Goal: Task Accomplishment & Management: Manage account settings

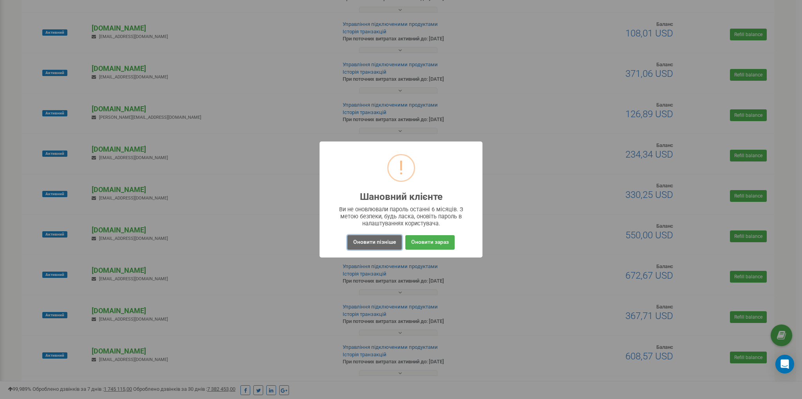
click at [375, 242] on button "Оновити пізніше" at bounding box center [374, 242] width 54 height 14
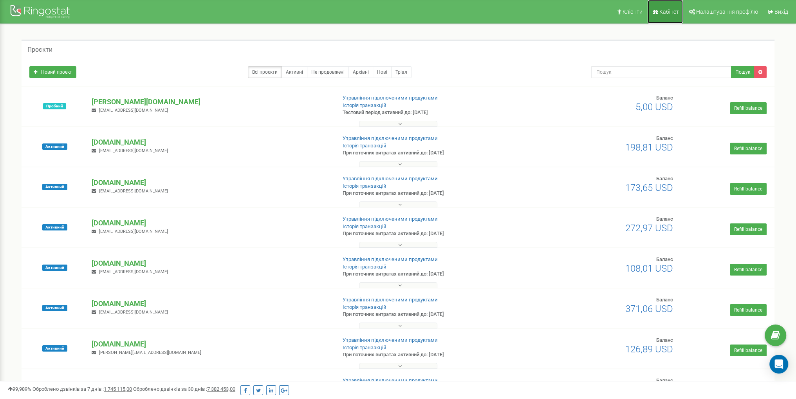
click at [667, 13] on span "Кабінет" at bounding box center [670, 12] width 20 height 6
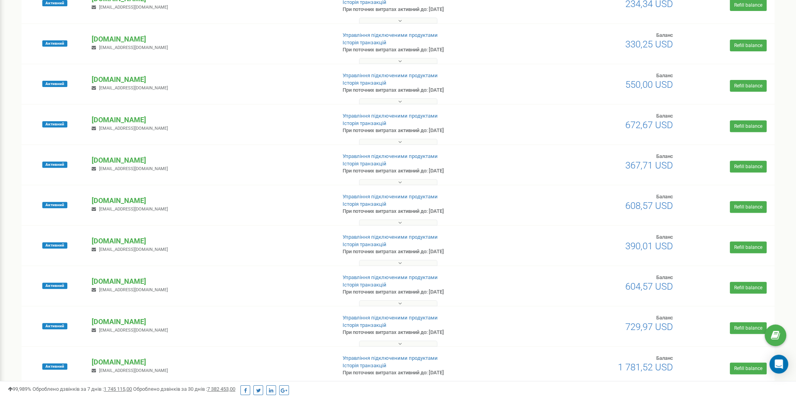
scroll to position [381, 0]
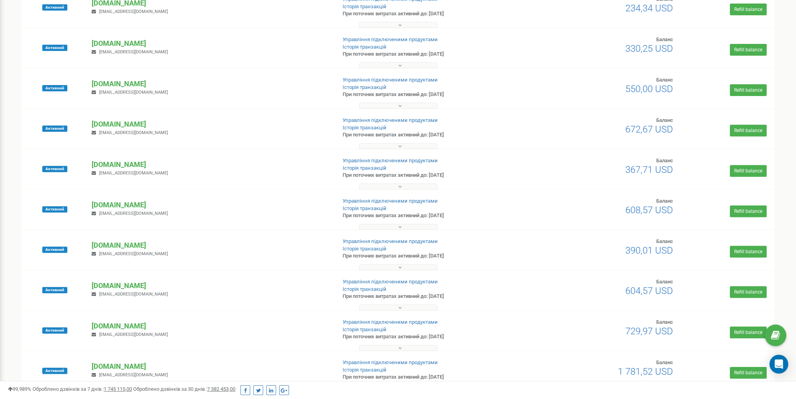
click at [424, 143] on button at bounding box center [398, 146] width 78 height 6
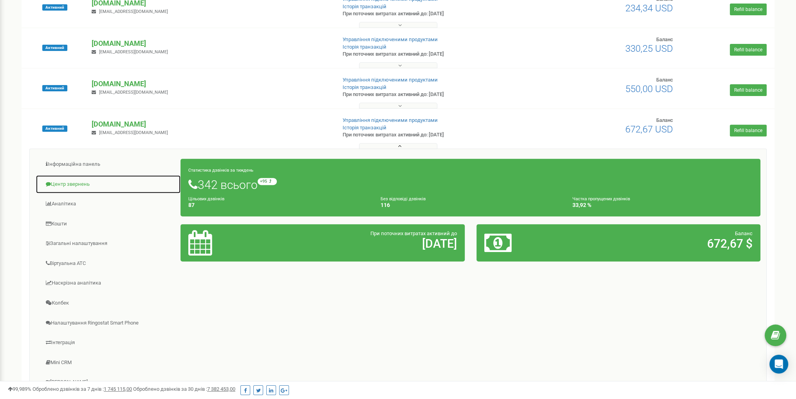
click at [71, 176] on link "Центр звернень" at bounding box center [108, 184] width 145 height 19
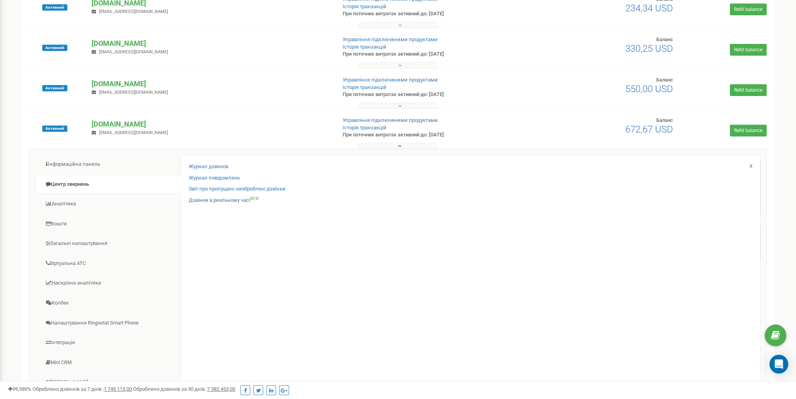
click at [393, 145] on button at bounding box center [398, 146] width 78 height 6
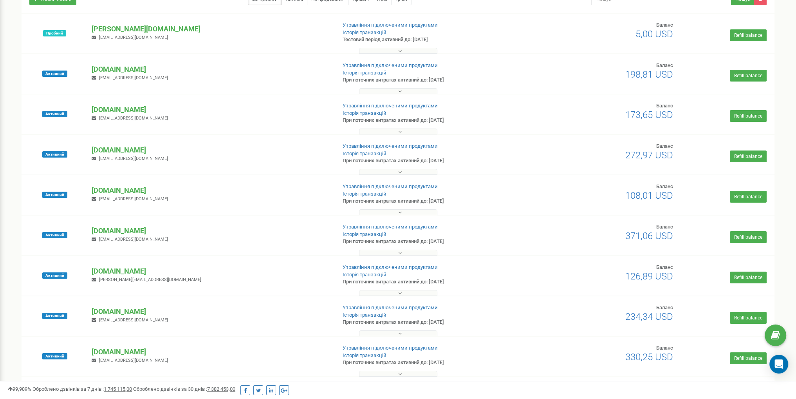
scroll to position [107, 0]
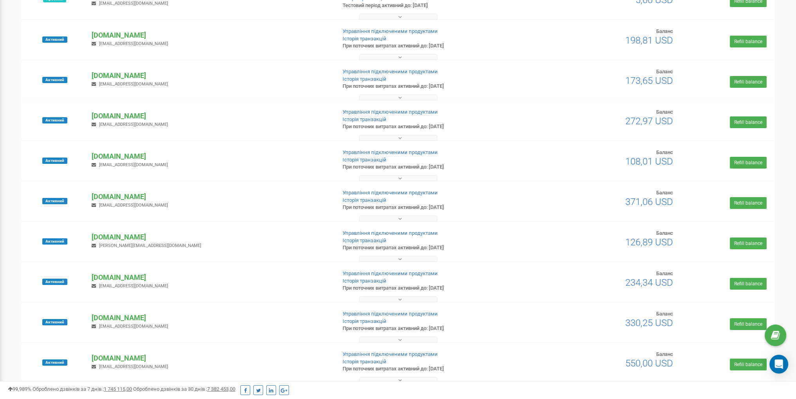
click at [388, 214] on div at bounding box center [398, 217] width 749 height 8
click at [390, 215] on button at bounding box center [398, 218] width 78 height 6
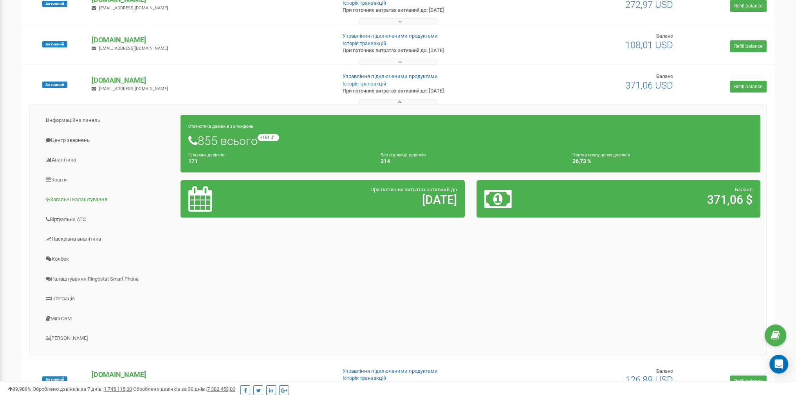
scroll to position [224, 0]
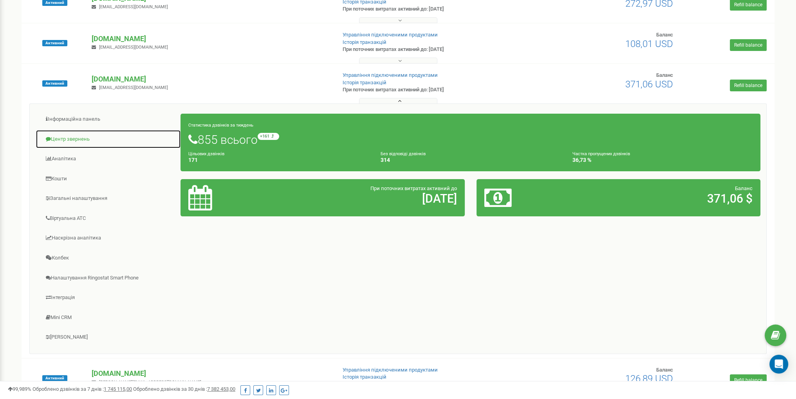
click at [82, 135] on link "Центр звернень" at bounding box center [108, 139] width 145 height 19
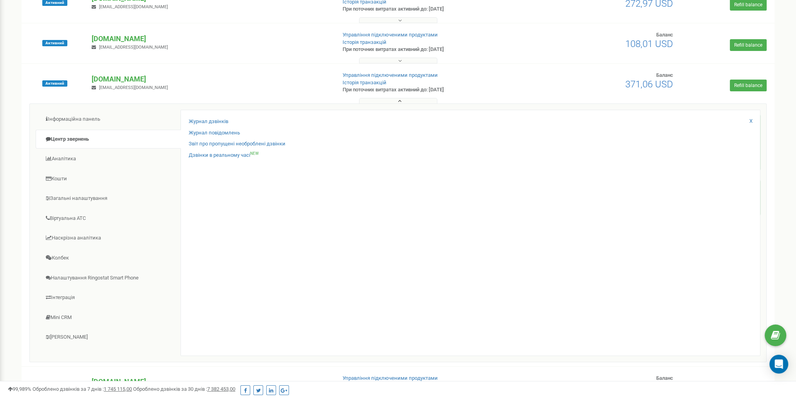
click at [395, 99] on button at bounding box center [398, 101] width 78 height 6
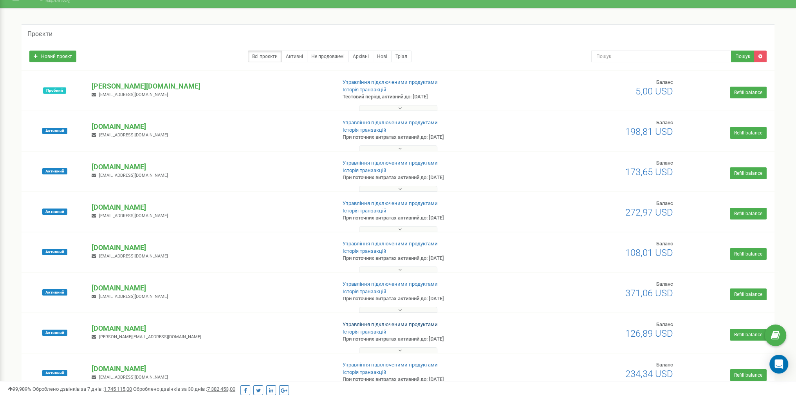
scroll to position [0, 0]
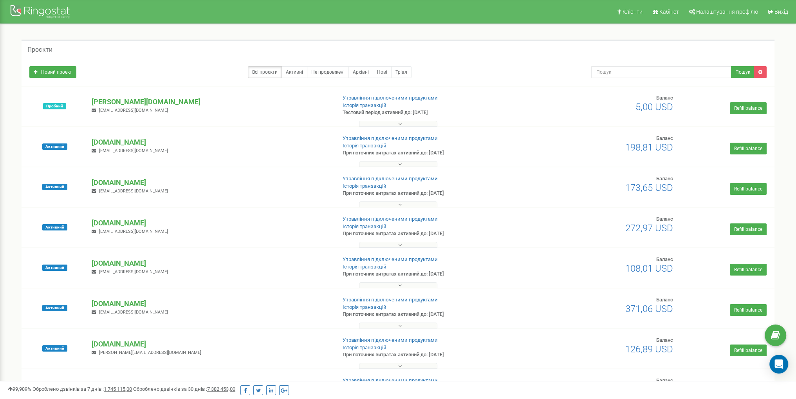
click at [400, 204] on icon at bounding box center [400, 204] width 4 height 5
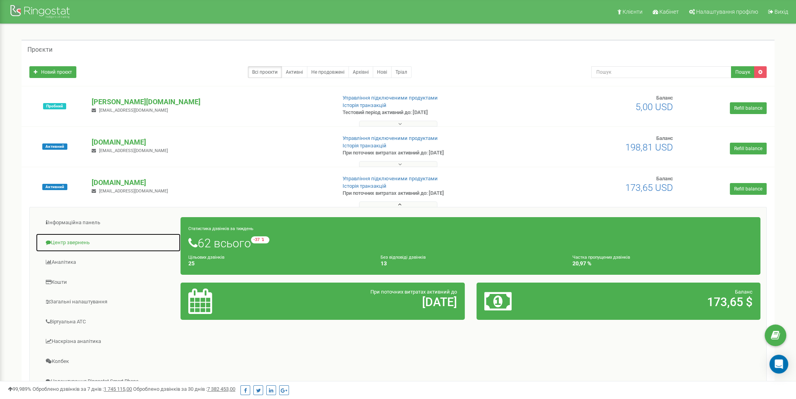
click at [80, 241] on link "Центр звернень" at bounding box center [108, 242] width 145 height 19
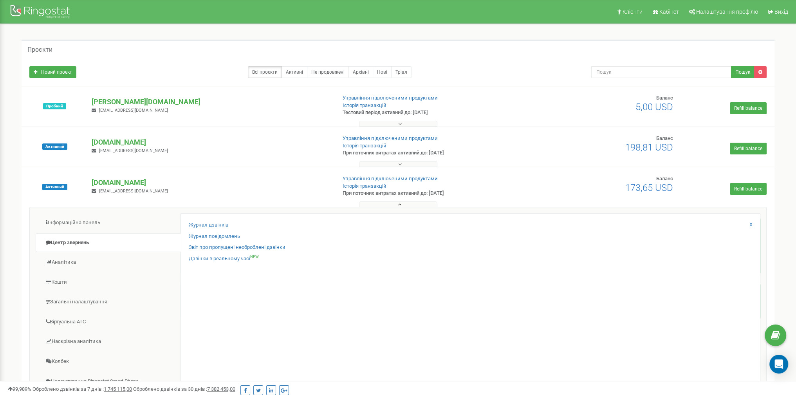
click at [396, 204] on button at bounding box center [398, 204] width 78 height 6
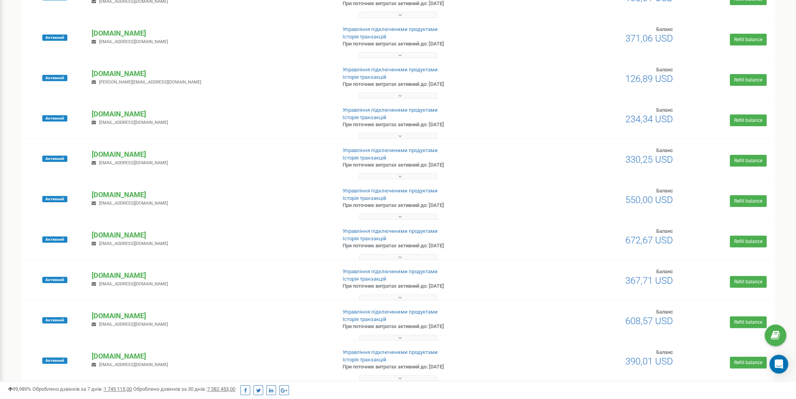
scroll to position [274, 0]
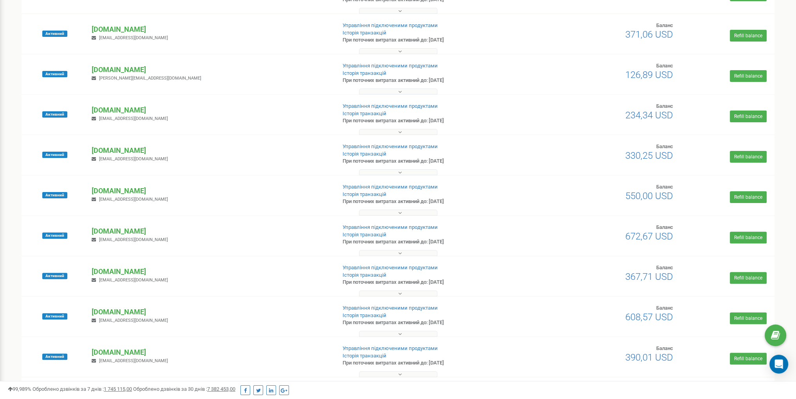
click at [394, 210] on button at bounding box center [398, 213] width 78 height 6
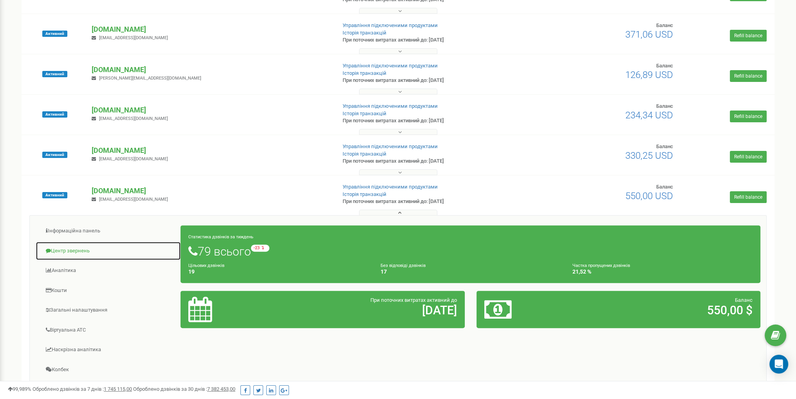
click at [83, 246] on link "Центр звернень" at bounding box center [108, 250] width 145 height 19
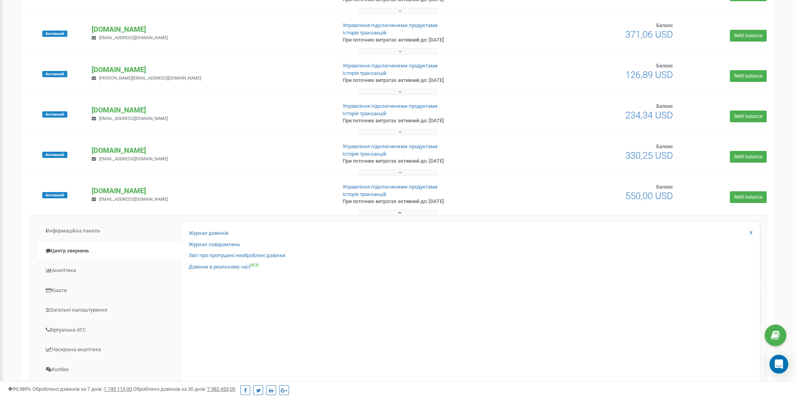
click at [380, 212] on button at bounding box center [398, 213] width 78 height 6
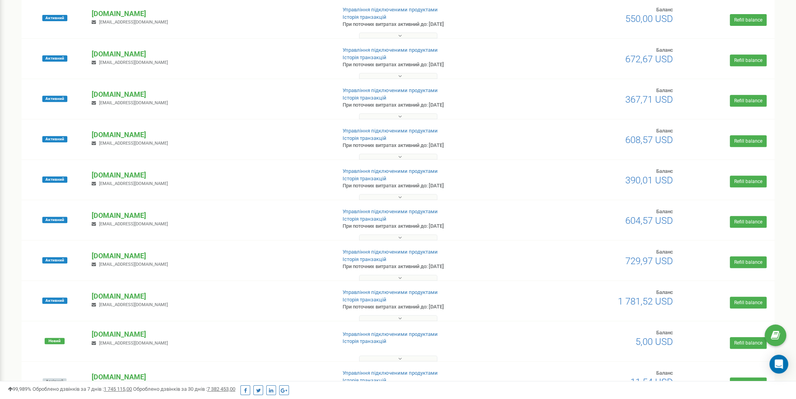
scroll to position [470, 0]
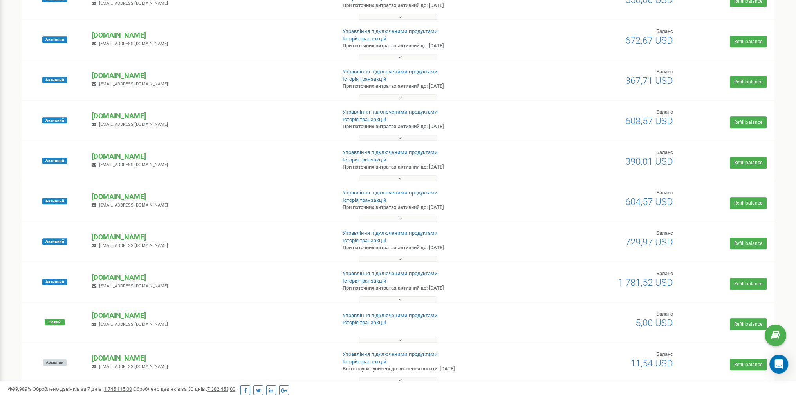
click at [394, 218] on button at bounding box center [398, 218] width 78 height 6
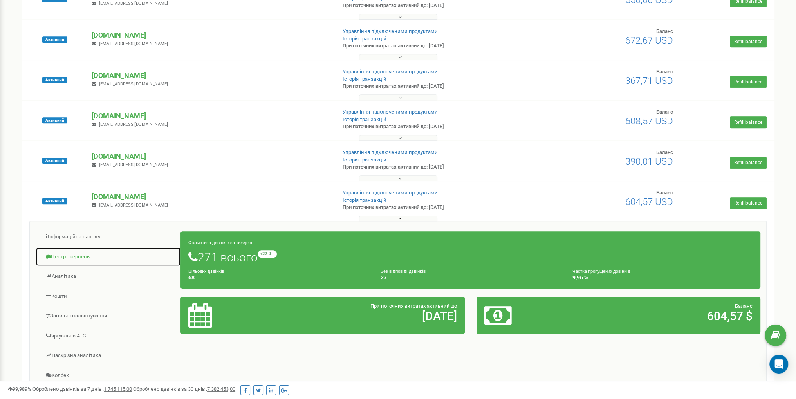
click at [69, 258] on link "Центр звернень" at bounding box center [108, 256] width 145 height 19
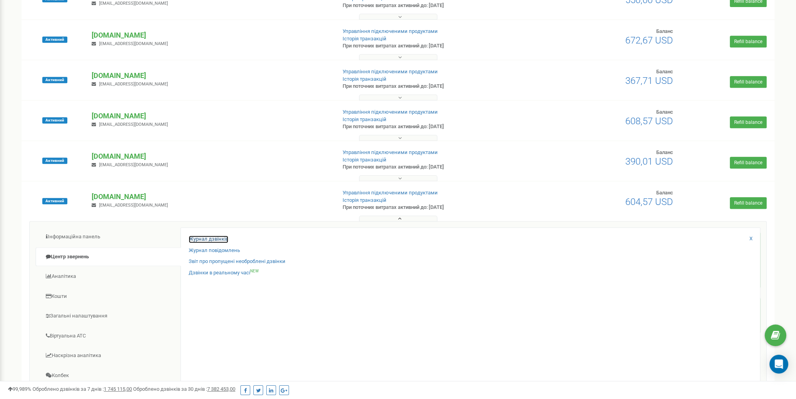
click at [203, 237] on link "Журнал дзвінків" at bounding box center [209, 238] width 40 height 7
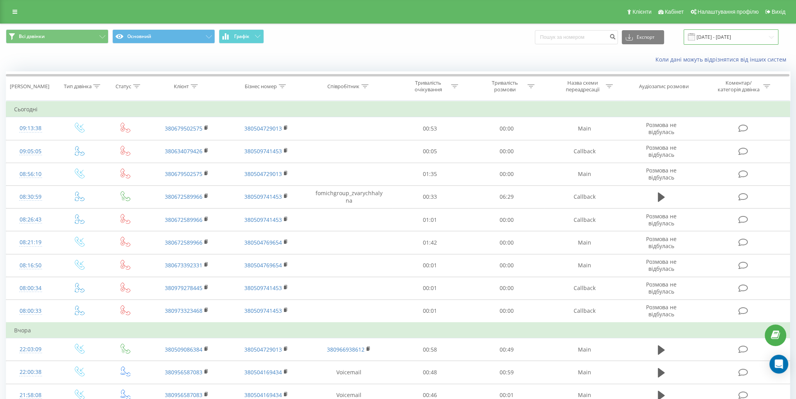
click at [737, 34] on input "[DATE] - [DATE]" at bounding box center [731, 36] width 95 height 15
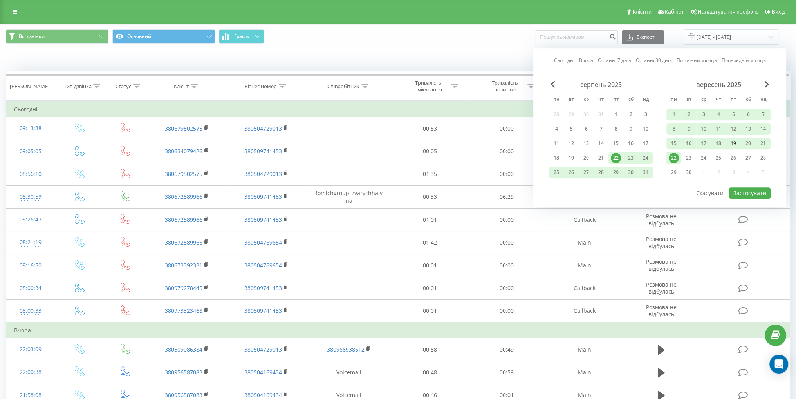
click at [734, 142] on div "19" at bounding box center [734, 143] width 10 height 10
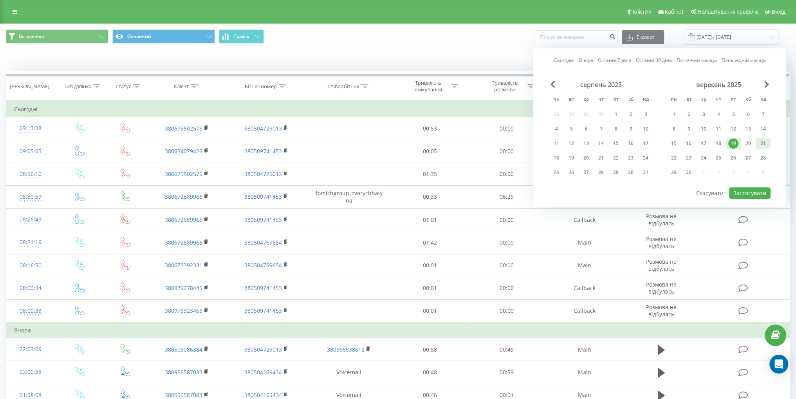
click at [762, 143] on div "21" at bounding box center [763, 143] width 10 height 10
click at [747, 187] on button "Застосувати" at bounding box center [750, 192] width 42 height 11
type input "[DATE] - [DATE]"
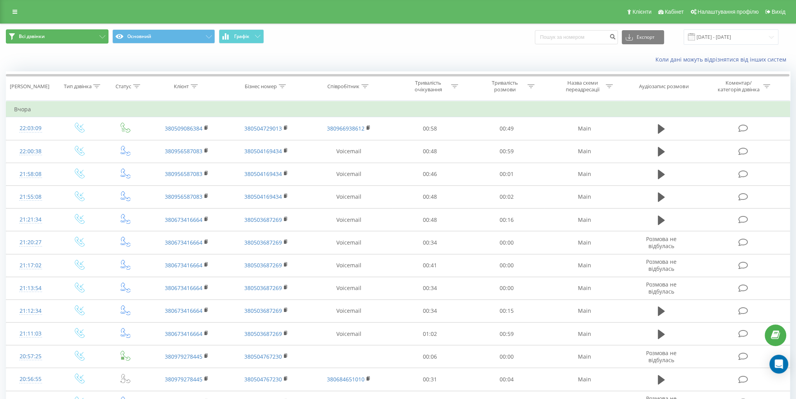
click at [79, 36] on button "Всі дзвінки" at bounding box center [57, 36] width 103 height 14
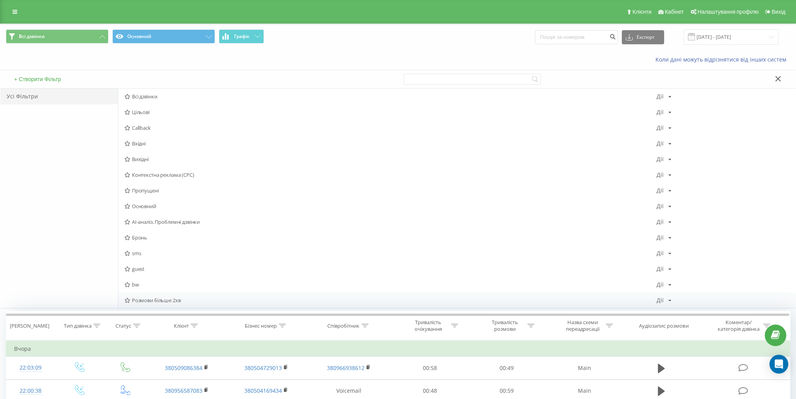
click at [172, 303] on span "Розмови більше 2хв" at bounding box center [391, 299] width 532 height 5
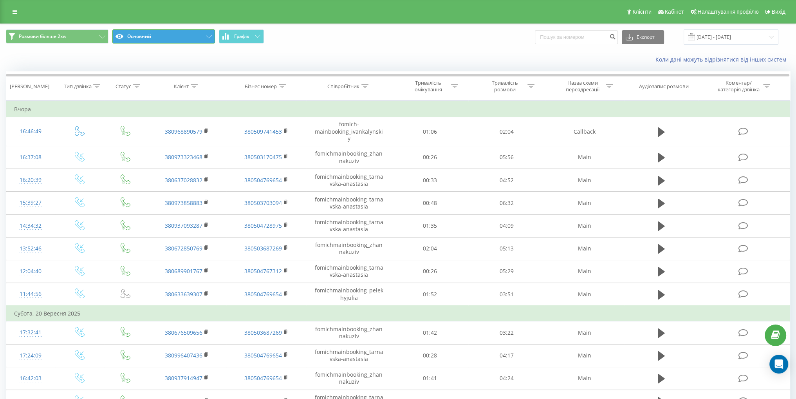
click at [165, 40] on button "Основний" at bounding box center [163, 36] width 103 height 14
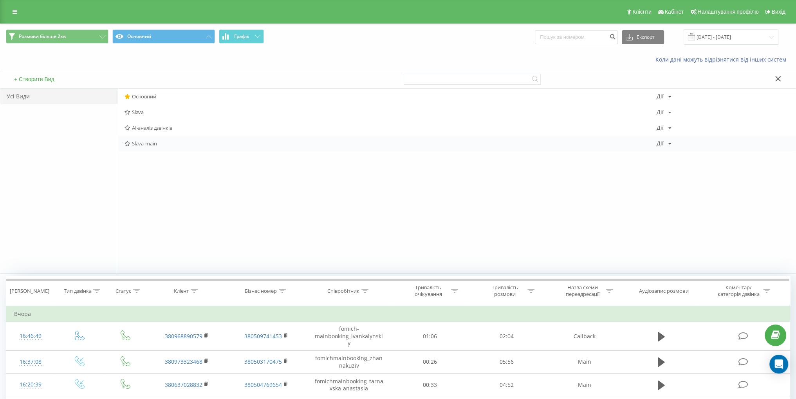
click at [154, 143] on span "Slava-main" at bounding box center [391, 143] width 532 height 5
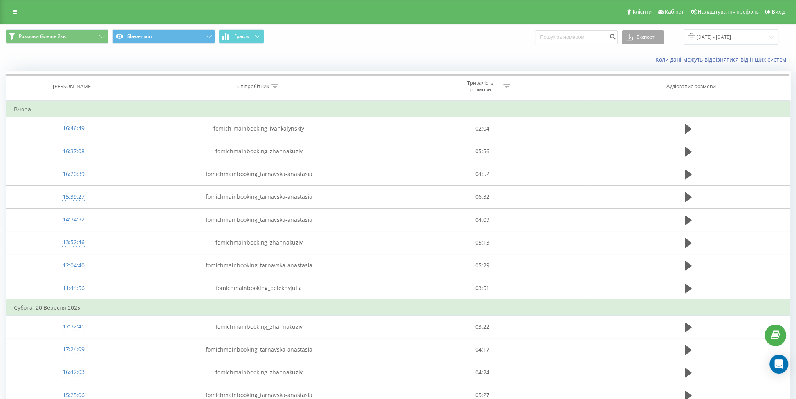
click at [646, 38] on button "Експорт" at bounding box center [643, 37] width 42 height 14
click at [640, 79] on span ".xlsx" at bounding box center [634, 79] width 11 height 7
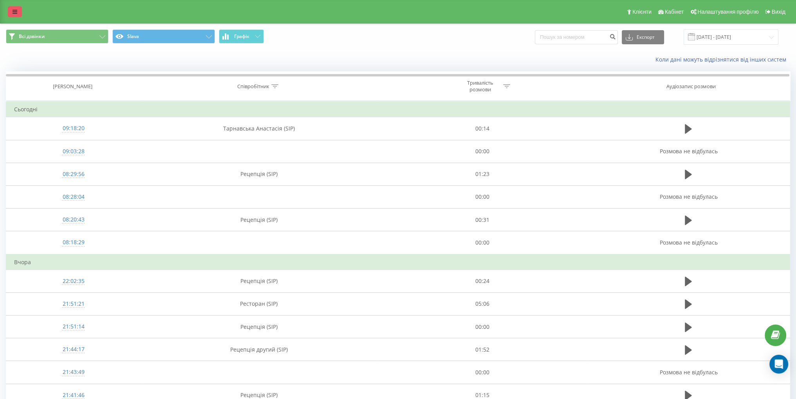
click at [12, 12] on link at bounding box center [15, 11] width 14 height 11
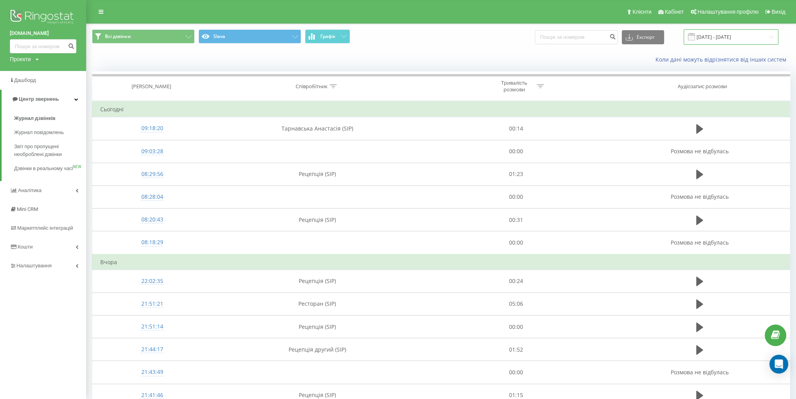
click at [728, 36] on input "[DATE] - [DATE]" at bounding box center [731, 36] width 95 height 15
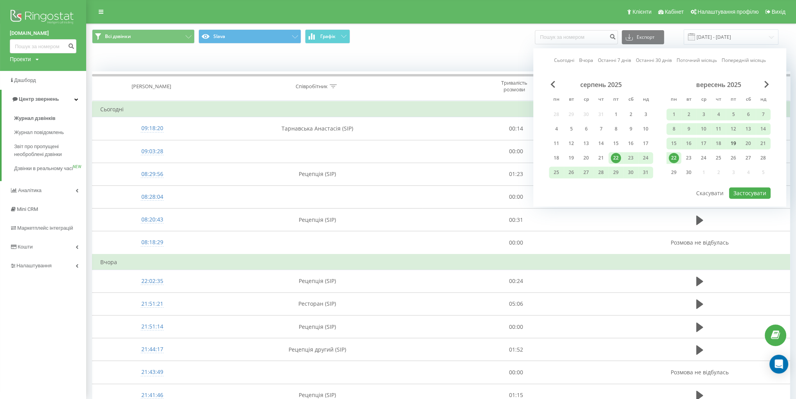
click at [735, 141] on div "19" at bounding box center [734, 143] width 10 height 10
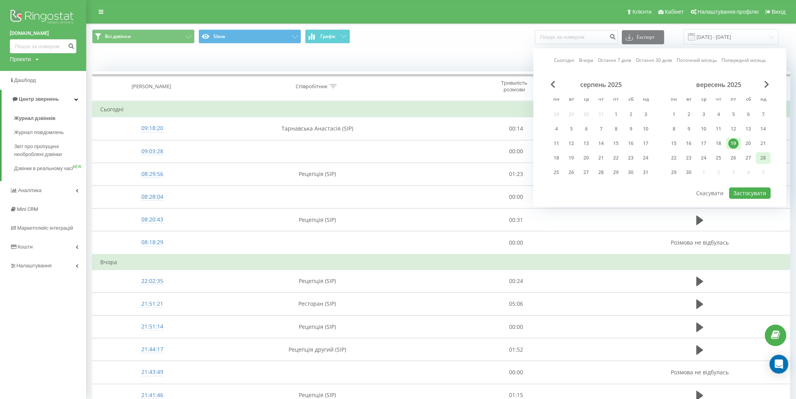
drag, startPoint x: 763, startPoint y: 146, endPoint x: 762, endPoint y: 151, distance: 5.2
click at [763, 146] on div "21" at bounding box center [763, 143] width 10 height 10
click at [751, 187] on button "Застосувати" at bounding box center [750, 192] width 42 height 11
type input "[DATE] - [DATE]"
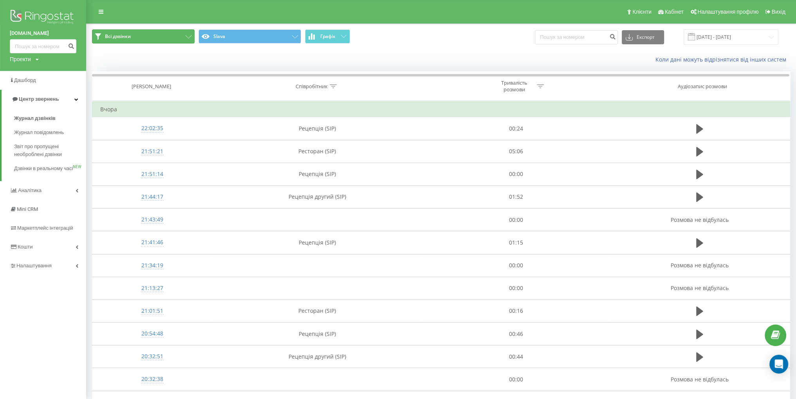
click at [139, 39] on button "Всі дзвінки" at bounding box center [143, 36] width 103 height 14
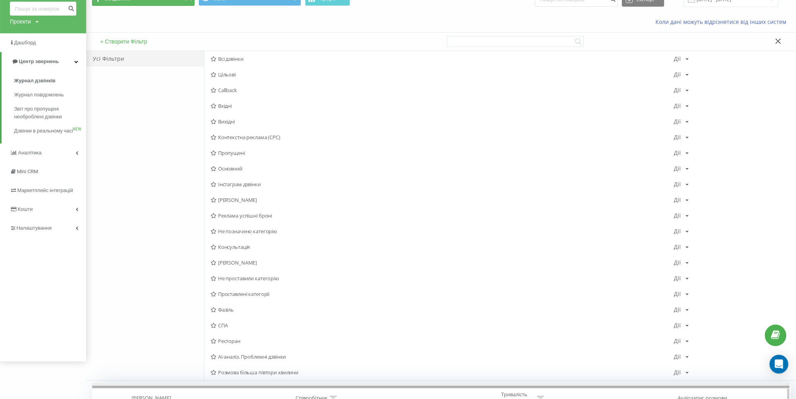
scroll to position [157, 0]
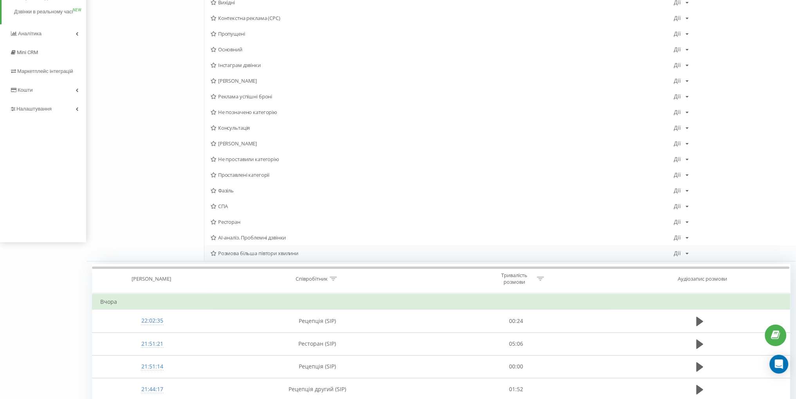
click at [246, 255] on span "Розмова більша півтори хвилини" at bounding box center [442, 252] width 463 height 5
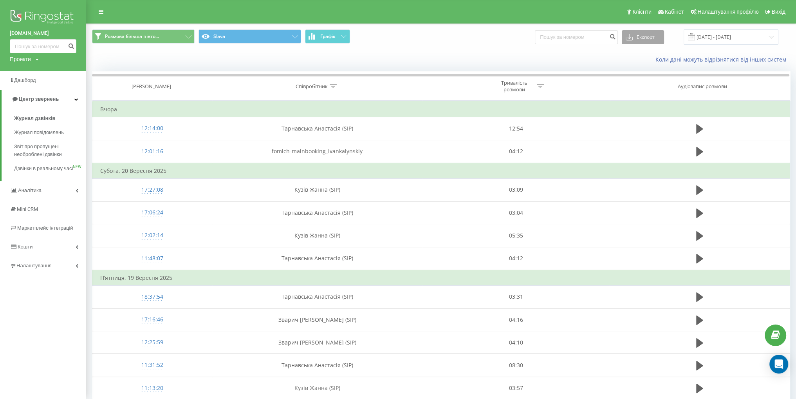
click at [655, 33] on button "Експорт" at bounding box center [643, 37] width 42 height 14
click at [653, 79] on div ".xlsx" at bounding box center [643, 80] width 42 height 14
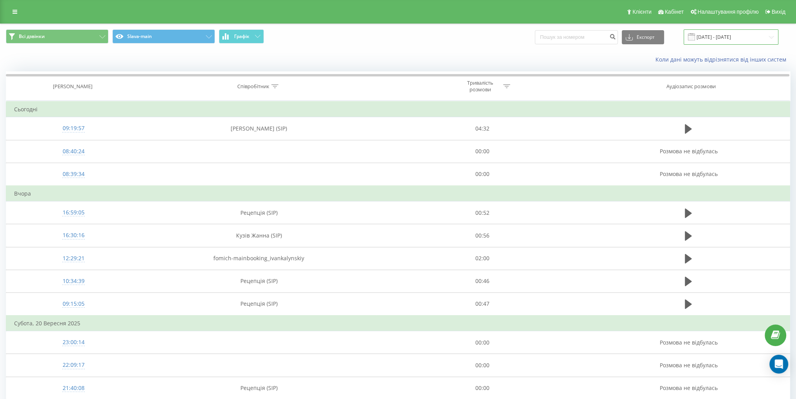
click at [731, 39] on input "[DATE] - [DATE]" at bounding box center [731, 36] width 95 height 15
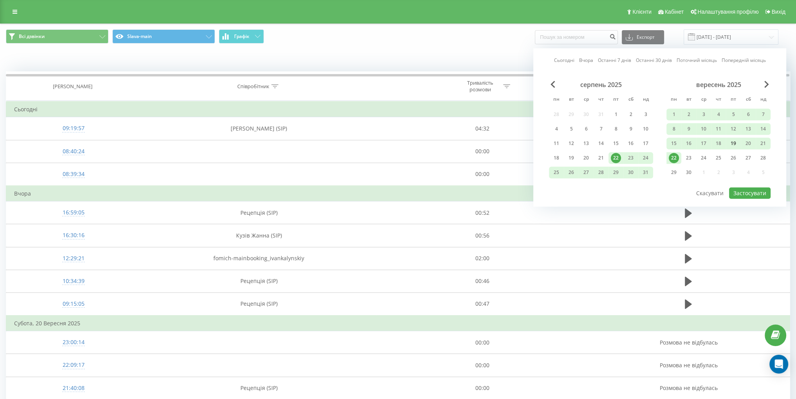
click at [733, 142] on div "19" at bounding box center [734, 143] width 10 height 10
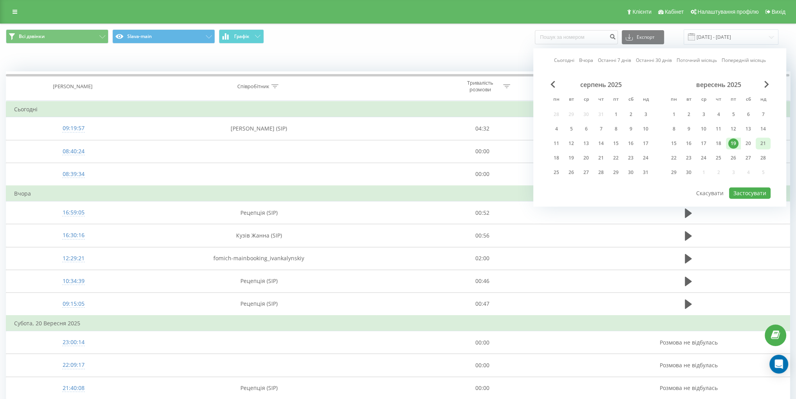
click at [761, 140] on div "21" at bounding box center [763, 143] width 10 height 10
click at [749, 195] on button "Застосувати" at bounding box center [750, 192] width 42 height 11
type input "[DATE] - [DATE]"
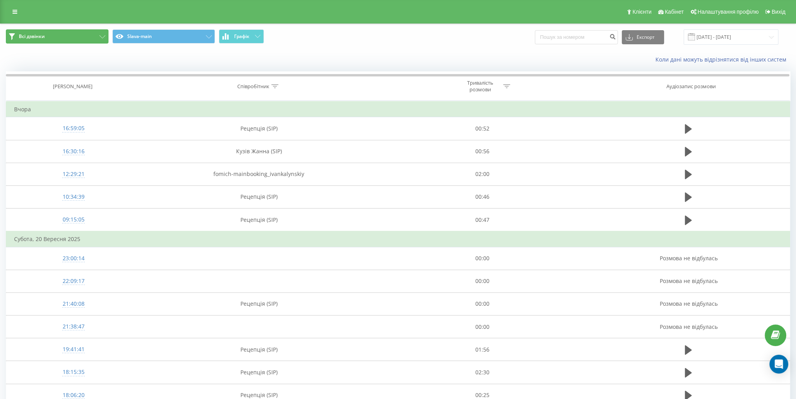
drag, startPoint x: 58, startPoint y: 34, endPoint x: 53, endPoint y: 33, distance: 5.0
click at [57, 34] on button "Всі дзвінки" at bounding box center [57, 36] width 103 height 14
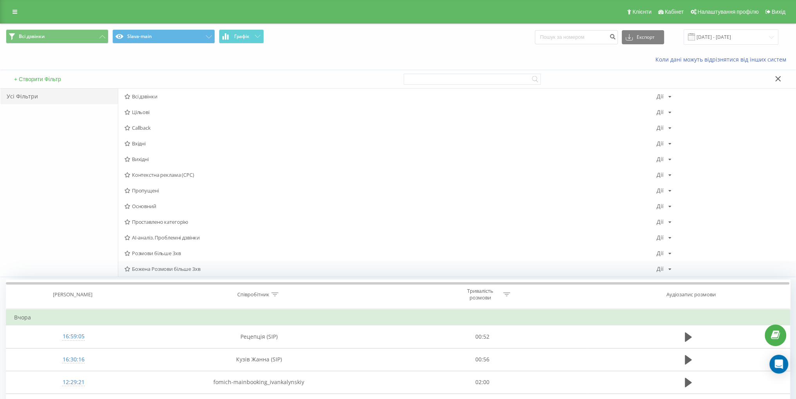
click at [187, 274] on div "[PERSON_NAME] Розмови більше 3хв [PERSON_NAME] Копіювати Видалити За замовчуван…" at bounding box center [457, 269] width 678 height 16
click at [185, 257] on div "Розмови більше 3хв [PERSON_NAME] Копіювати Видалити За замовчуванням Поділитися" at bounding box center [457, 253] width 678 height 16
click at [177, 254] on span "Розмови більше 3хв" at bounding box center [391, 252] width 532 height 5
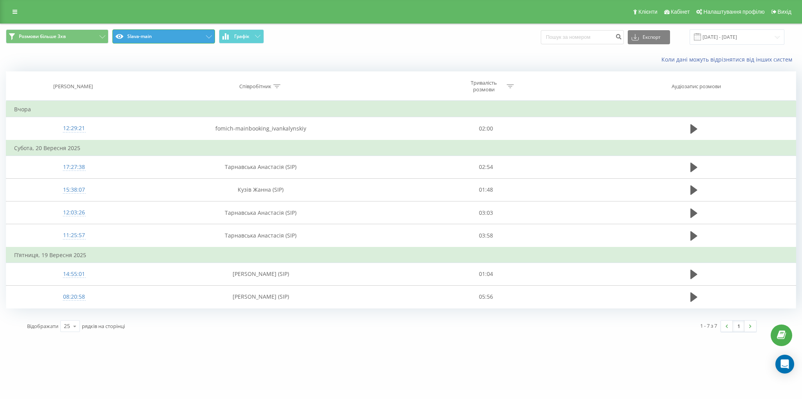
click at [170, 34] on button "Slava-main" at bounding box center [163, 36] width 103 height 14
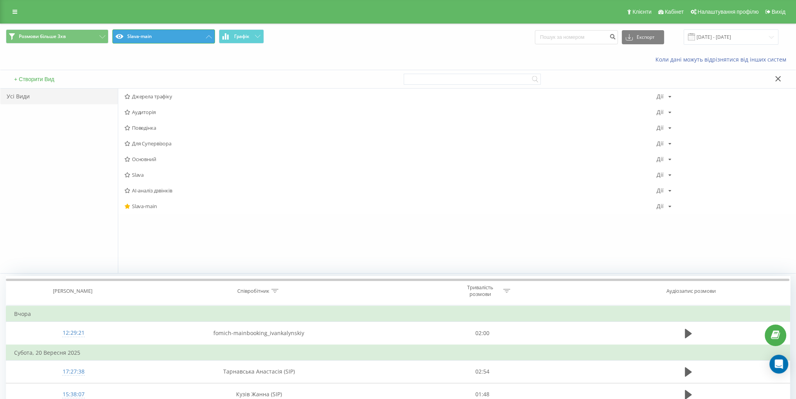
click at [174, 31] on button "Slava-main" at bounding box center [163, 36] width 103 height 14
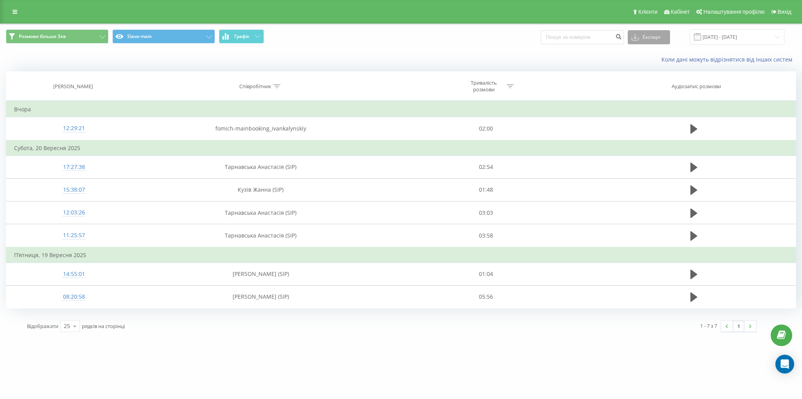
click at [666, 38] on button "Експорт" at bounding box center [649, 37] width 42 height 14
click at [656, 80] on div ".xlsx" at bounding box center [649, 80] width 42 height 14
drag, startPoint x: 24, startPoint y: 6, endPoint x: 17, endPoint y: 10, distance: 8.2
click at [20, 7] on div "Клієнти Кабінет Налаштування профілю Вихід" at bounding box center [401, 12] width 802 height 24
click at [16, 10] on icon at bounding box center [15, 11] width 5 height 5
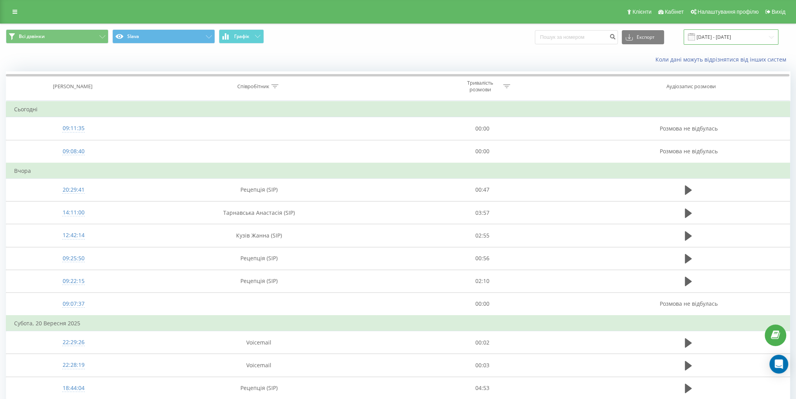
click at [727, 39] on input "[DATE] - [DATE]" at bounding box center [731, 36] width 95 height 15
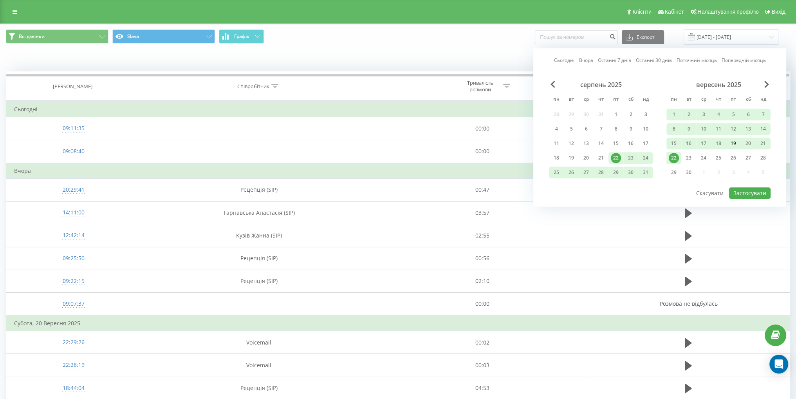
click at [740, 142] on div "19" at bounding box center [733, 143] width 15 height 12
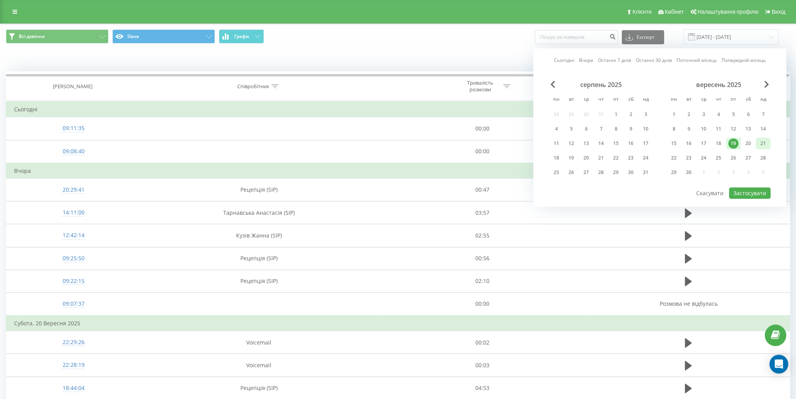
click at [761, 141] on div "21" at bounding box center [763, 143] width 10 height 10
click at [755, 193] on button "Застосувати" at bounding box center [750, 192] width 42 height 11
type input "19.09.2025 - 21.09.2025"
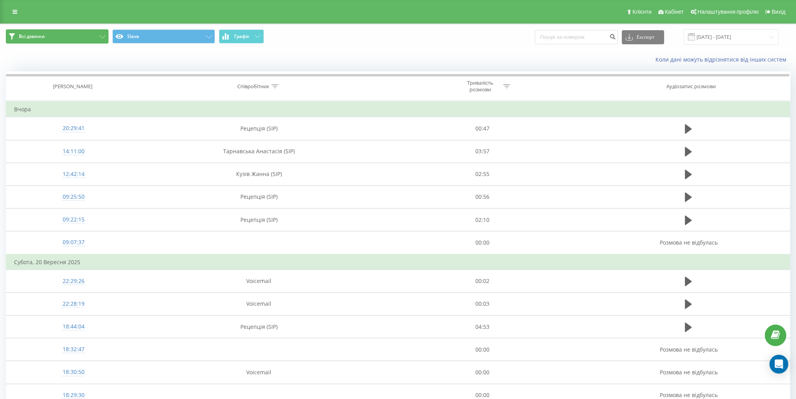
click at [73, 40] on button "Всі дзвінки" at bounding box center [57, 36] width 103 height 14
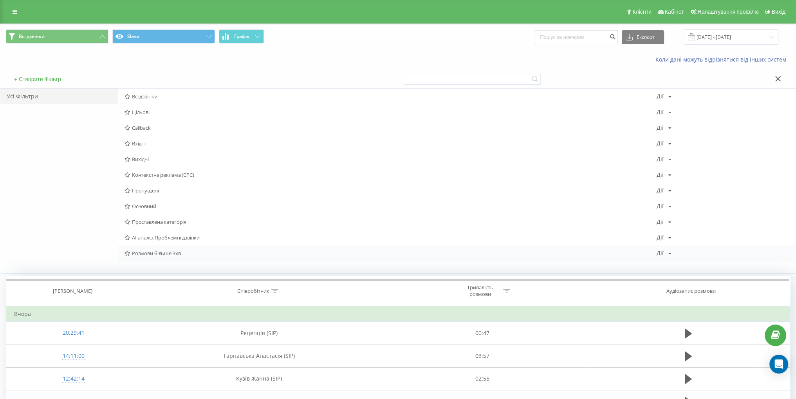
click at [177, 259] on div "Розмови більше 3хв Дії Редагувати Копіювати Видалити За замовчуванням Поділитися" at bounding box center [457, 253] width 678 height 16
click at [181, 256] on div "Розмови більше 3хв Дії Редагувати Копіювати Видалити За замовчуванням Поділитися" at bounding box center [457, 253] width 678 height 16
click at [199, 253] on span "Розмови більше 3хв" at bounding box center [391, 252] width 532 height 5
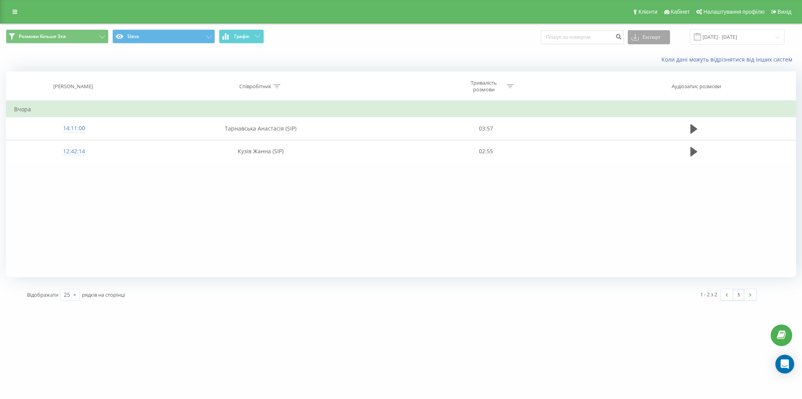
click at [648, 36] on button "Експорт" at bounding box center [649, 37] width 42 height 14
click at [646, 82] on span ".xlsx" at bounding box center [640, 79] width 11 height 7
click at [18, 9] on link at bounding box center [15, 11] width 14 height 11
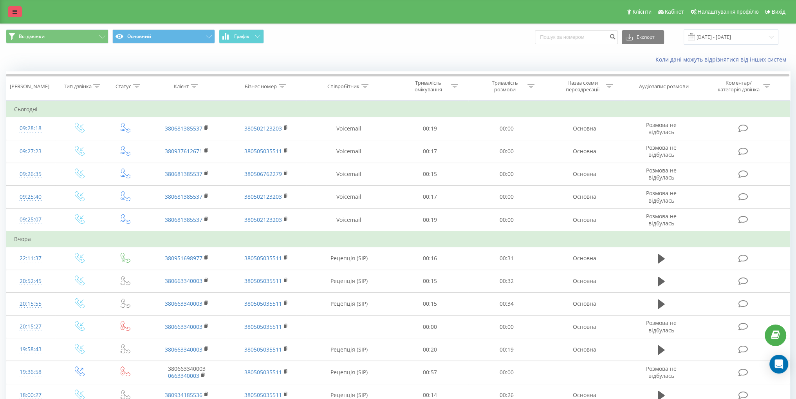
click at [18, 15] on link at bounding box center [15, 11] width 14 height 11
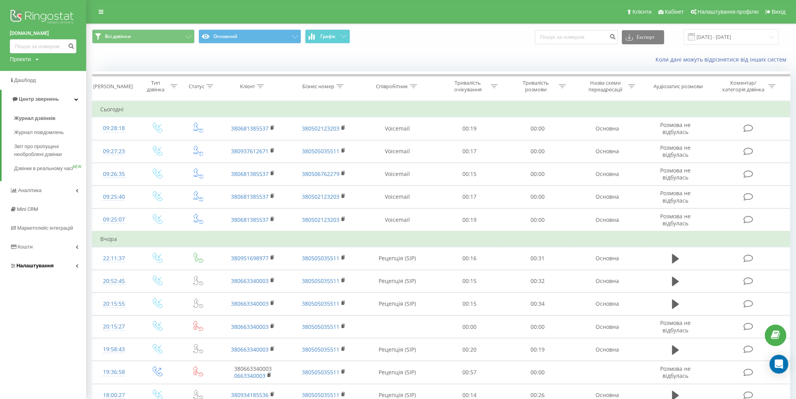
click at [51, 268] on span "Налаштування" at bounding box center [34, 265] width 37 height 6
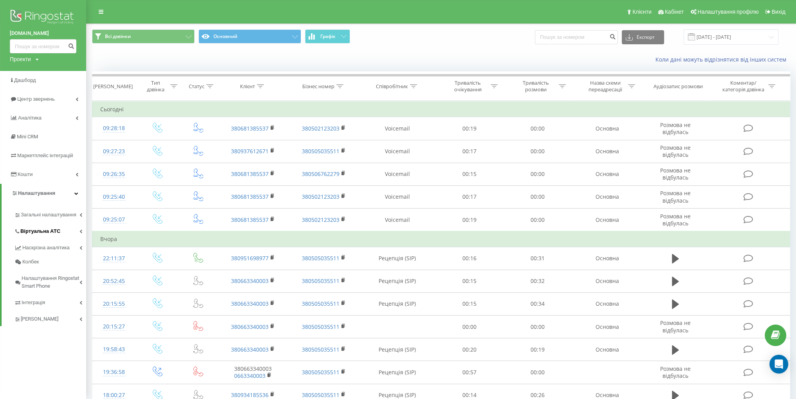
click at [67, 228] on link "Віртуальна АТС" at bounding box center [50, 230] width 72 height 16
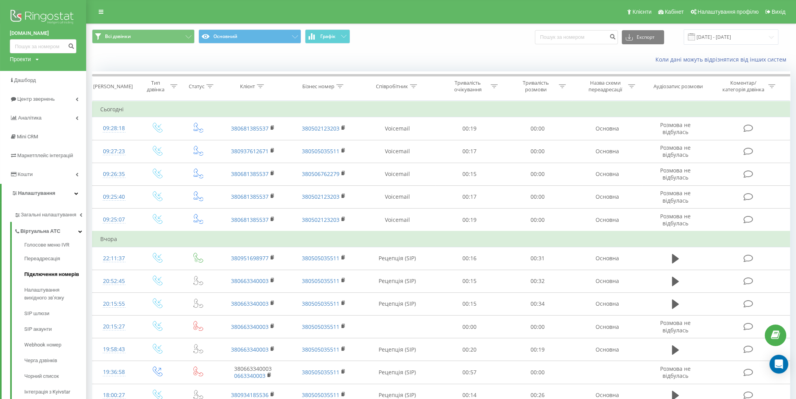
click at [66, 275] on span "Підключення номерів" at bounding box center [51, 274] width 55 height 8
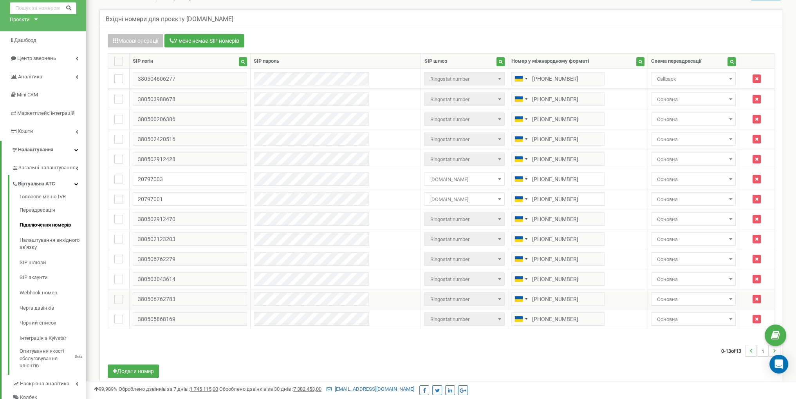
scroll to position [39, 0]
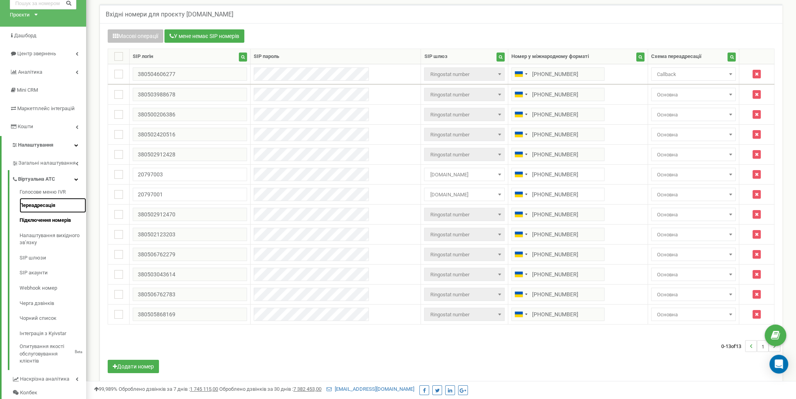
click at [41, 208] on link "Переадресація" at bounding box center [53, 205] width 67 height 15
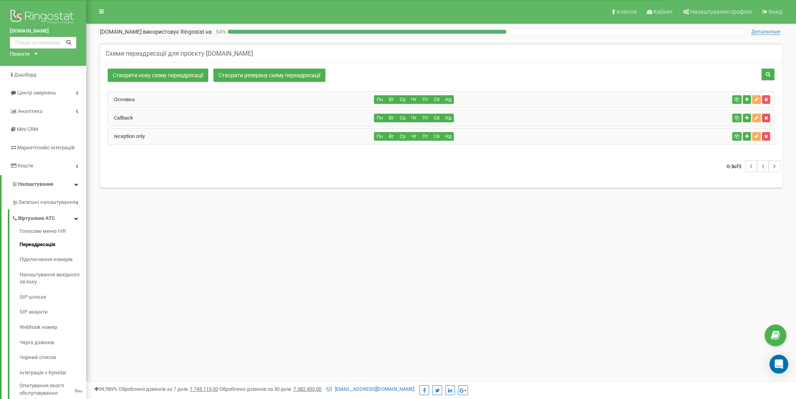
click at [193, 99] on div "Основна" at bounding box center [241, 100] width 266 height 16
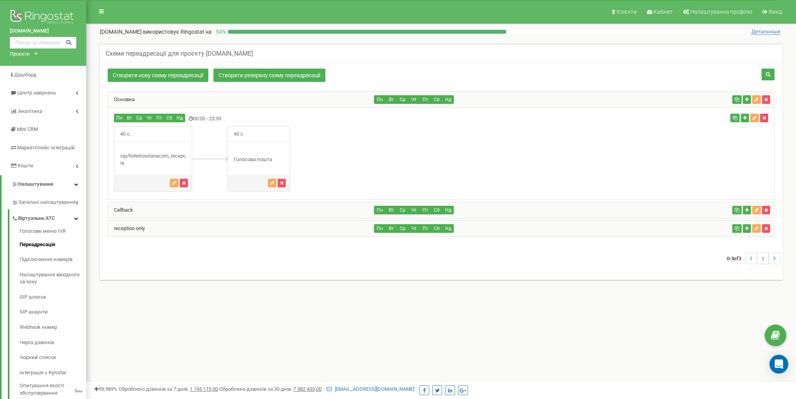
click at [193, 99] on div "Основна" at bounding box center [241, 100] width 266 height 16
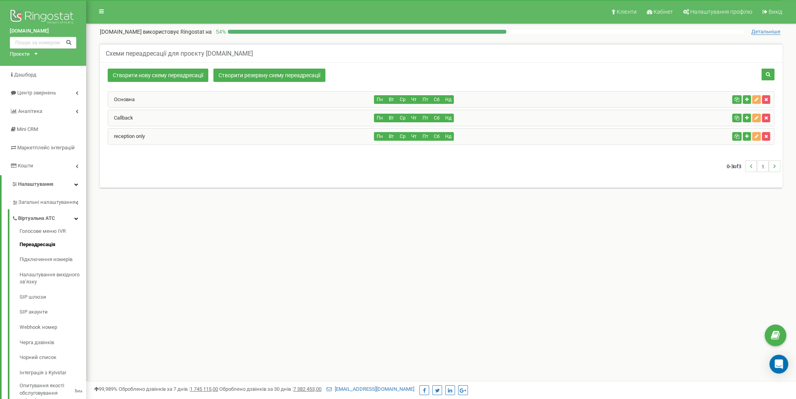
click at [177, 118] on div "Callback" at bounding box center [241, 118] width 266 height 16
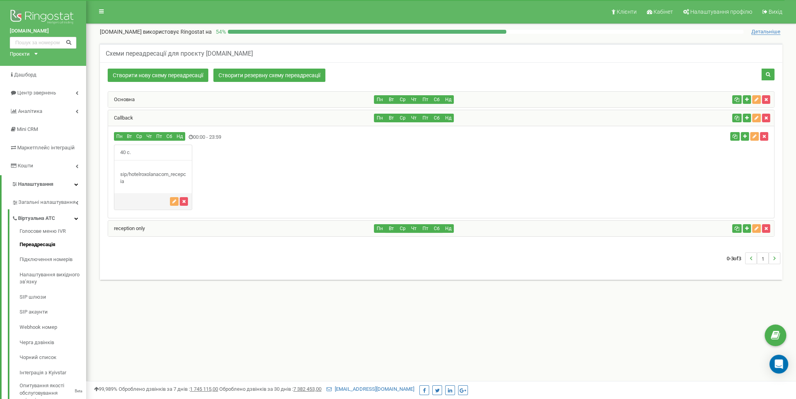
click at [177, 118] on div "Callback" at bounding box center [241, 118] width 266 height 16
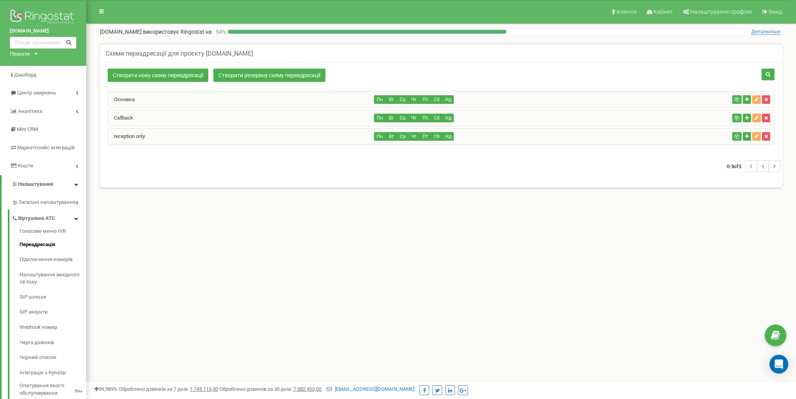
click at [168, 134] on div "reception only" at bounding box center [241, 136] width 266 height 16
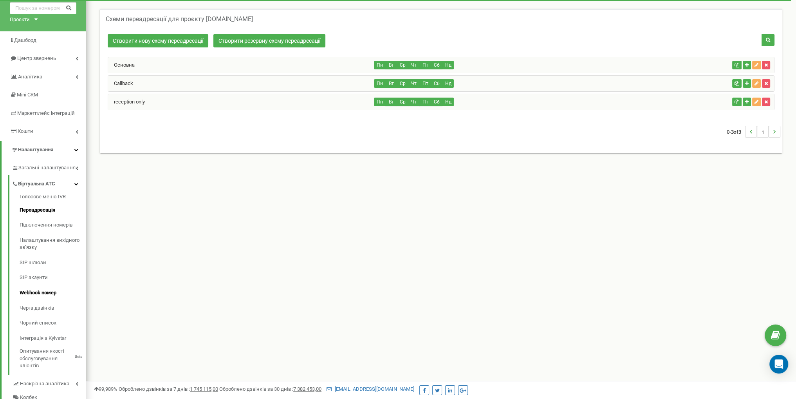
scroll to position [39, 0]
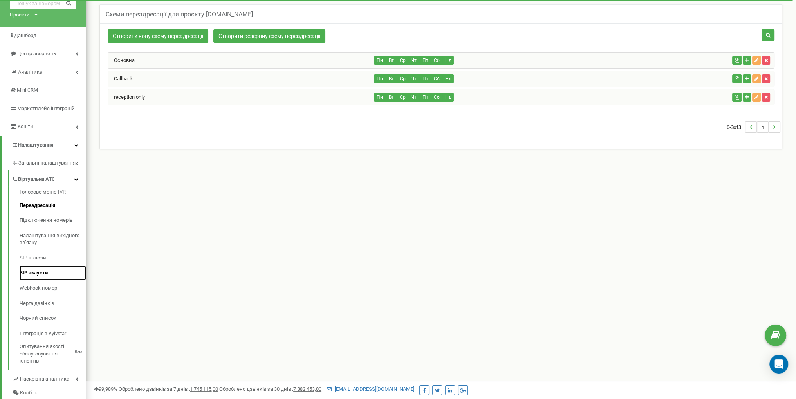
click at [42, 271] on link "SIP акаунти" at bounding box center [53, 272] width 67 height 15
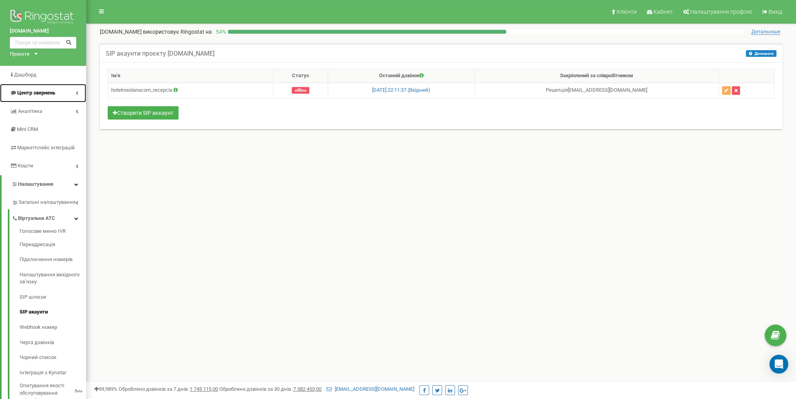
click at [55, 101] on link "Центр звернень" at bounding box center [43, 93] width 86 height 18
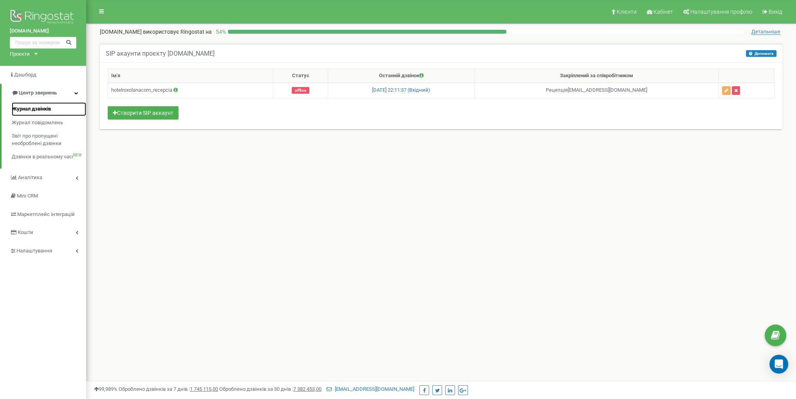
click at [45, 110] on span "Журнал дзвінків" at bounding box center [31, 108] width 39 height 7
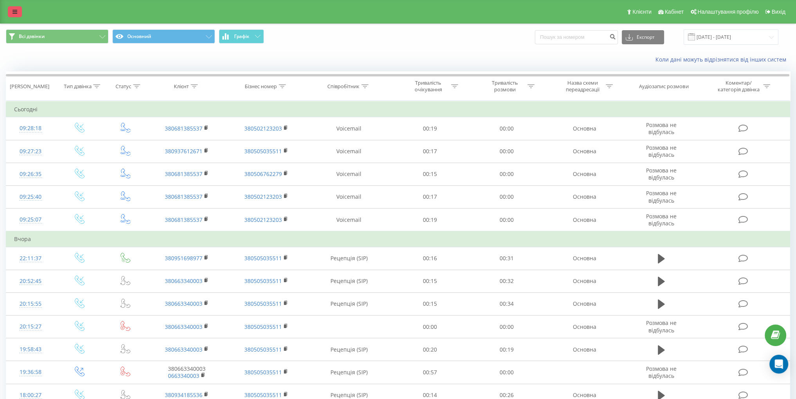
click at [16, 14] on icon at bounding box center [15, 11] width 5 height 5
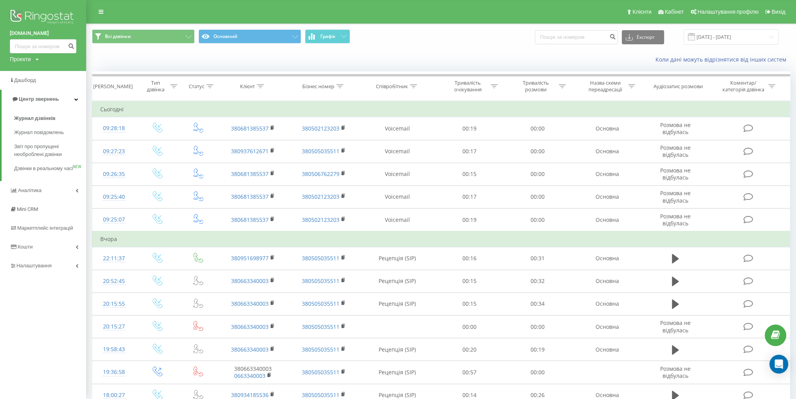
click at [25, 58] on div "Проекти" at bounding box center [20, 59] width 21 height 8
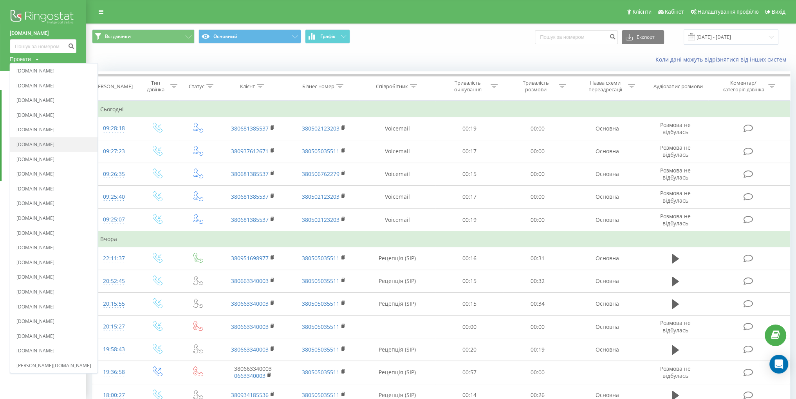
click at [54, 141] on link "[DOMAIN_NAME]" at bounding box center [53, 144] width 75 height 6
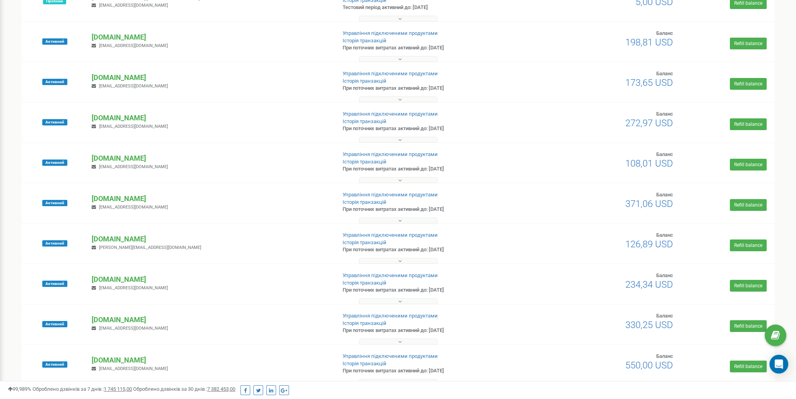
scroll to position [118, 0]
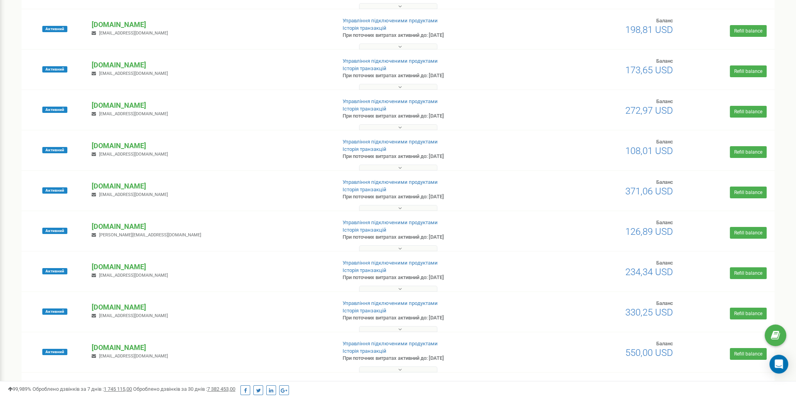
click at [373, 128] on button at bounding box center [398, 127] width 78 height 6
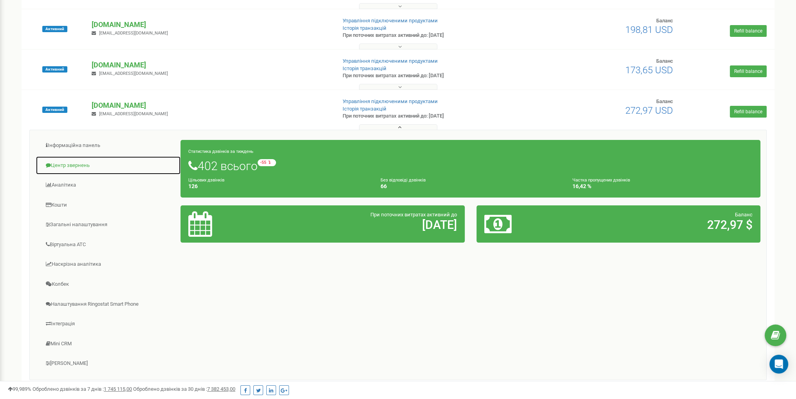
click at [92, 163] on link "Центр звернень" at bounding box center [108, 165] width 145 height 19
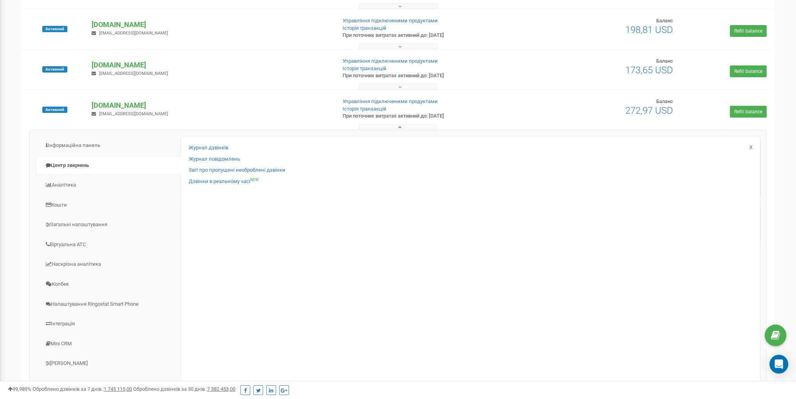
click at [402, 125] on button at bounding box center [398, 127] width 78 height 6
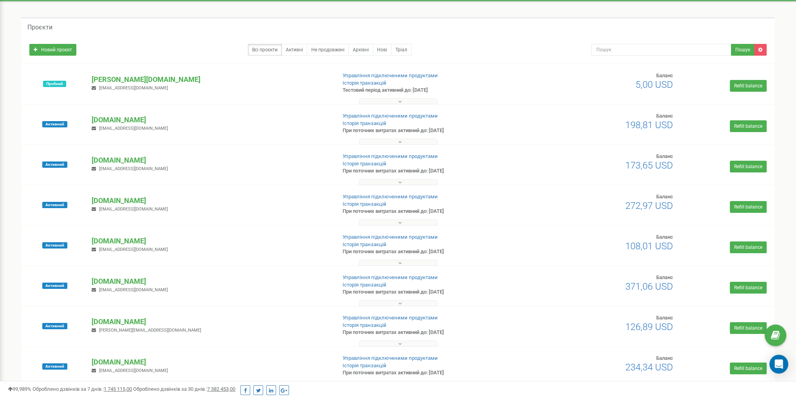
scroll to position [0, 0]
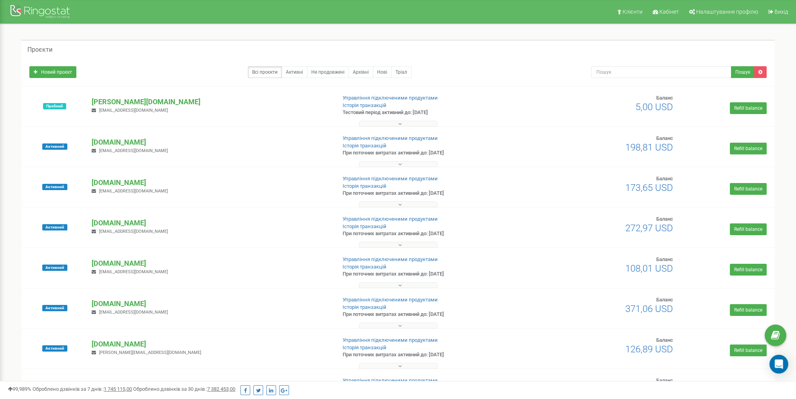
click at [388, 163] on button at bounding box center [398, 164] width 78 height 6
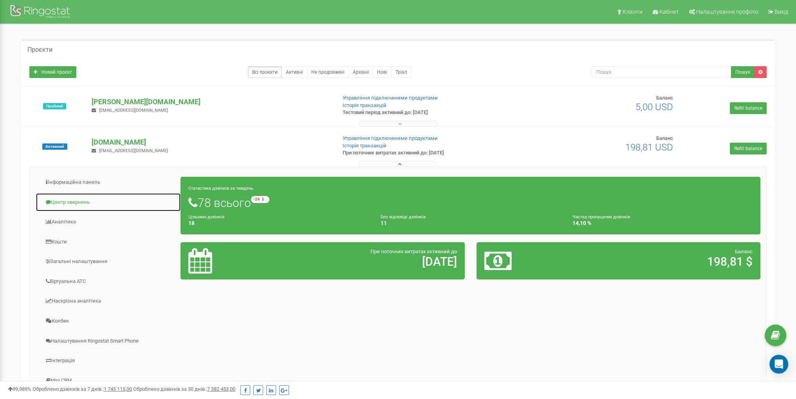
click at [69, 195] on link "Центр звернень" at bounding box center [108, 202] width 145 height 19
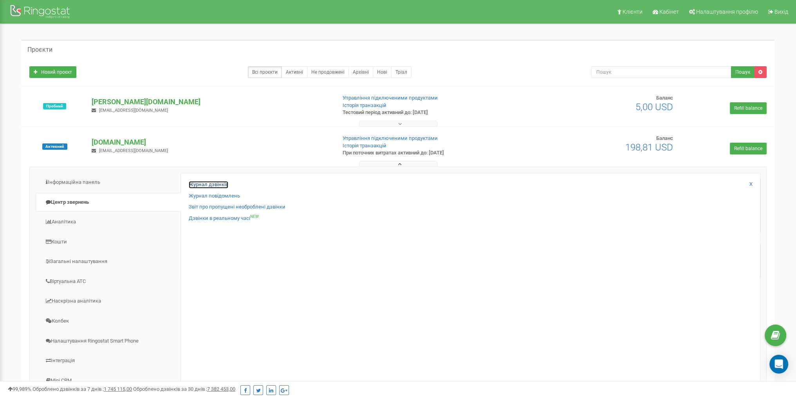
drag, startPoint x: 215, startPoint y: 183, endPoint x: 226, endPoint y: 187, distance: 11.8
click at [226, 187] on link "Журнал дзвінків" at bounding box center [209, 184] width 40 height 7
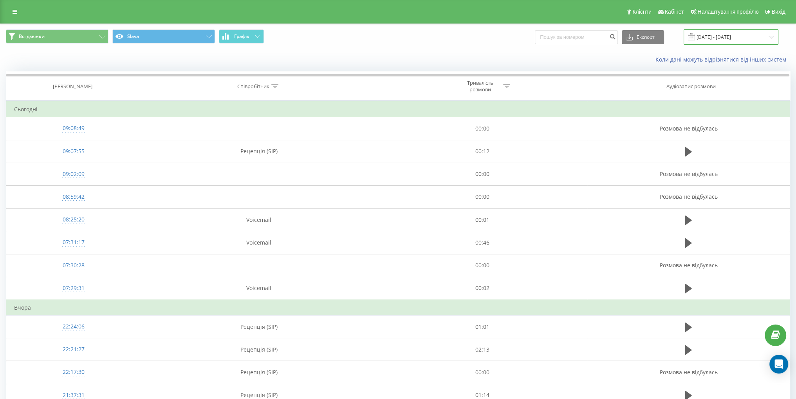
click at [738, 40] on input "[DATE] - [DATE]" at bounding box center [731, 36] width 95 height 15
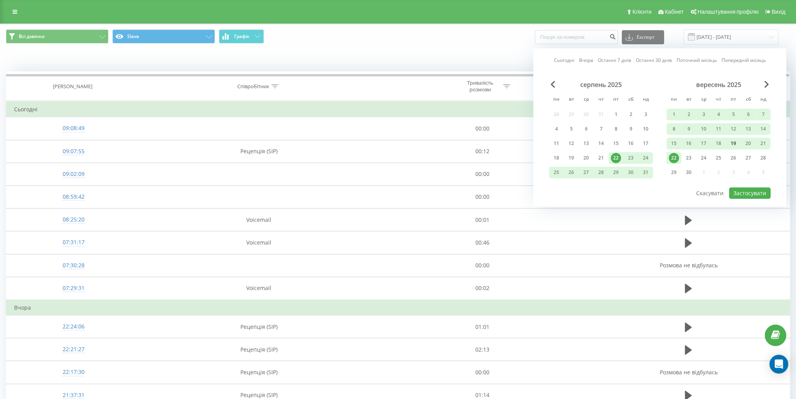
click at [736, 145] on div "19" at bounding box center [734, 143] width 10 height 10
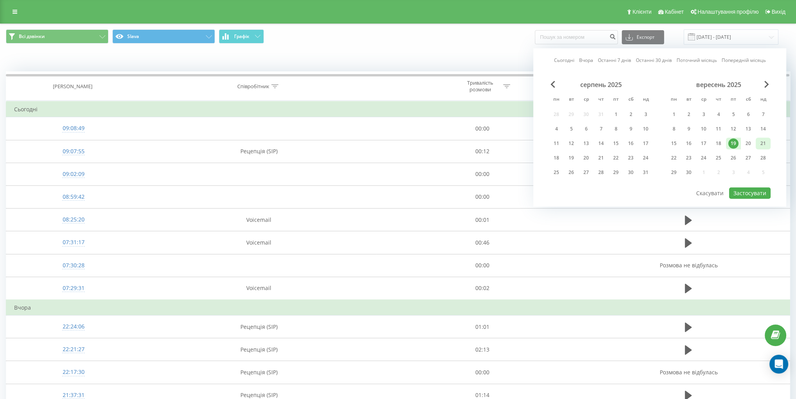
click at [766, 141] on div "21" at bounding box center [763, 143] width 10 height 10
click at [747, 189] on button "Застосувати" at bounding box center [750, 192] width 42 height 11
type input "[DATE] - [DATE]"
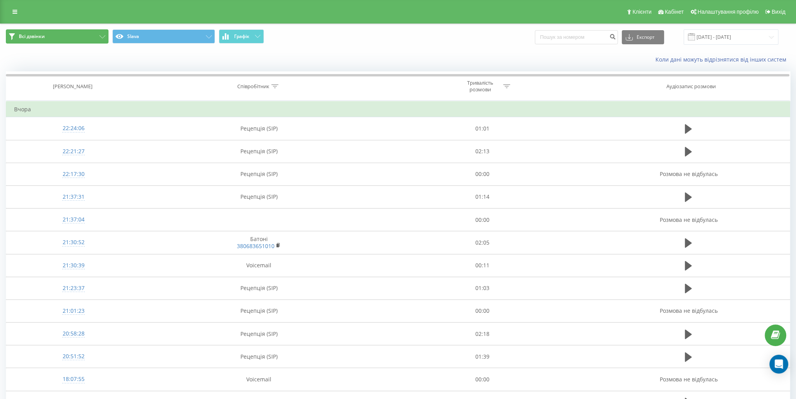
click at [91, 31] on button "Всі дзвінки" at bounding box center [57, 36] width 103 height 14
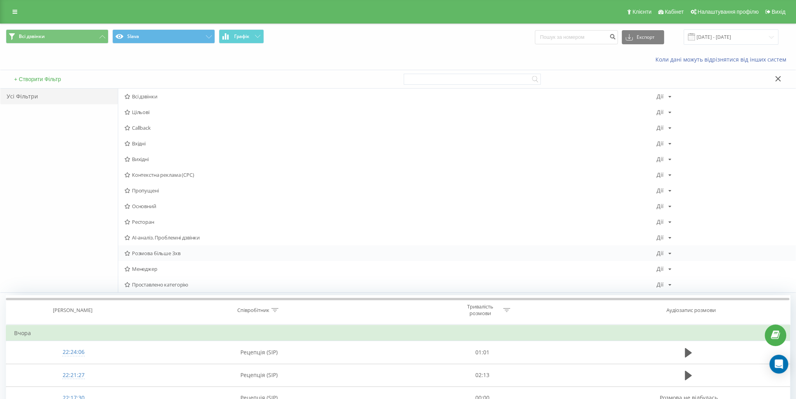
click at [182, 251] on span "Розмова більше 3хв" at bounding box center [391, 252] width 532 height 5
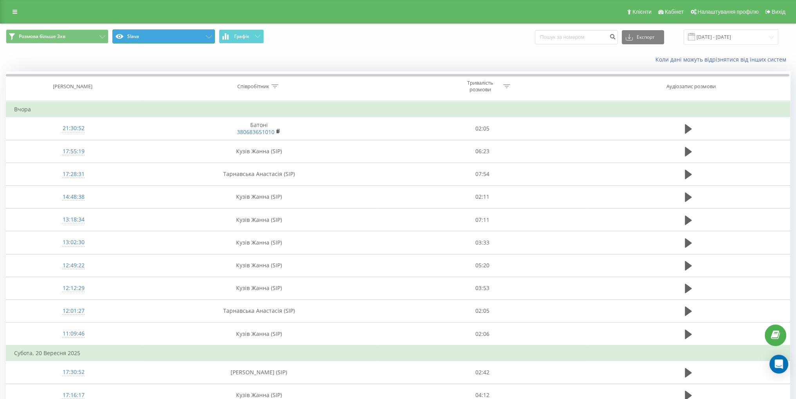
click at [179, 36] on button "Slava" at bounding box center [163, 36] width 103 height 14
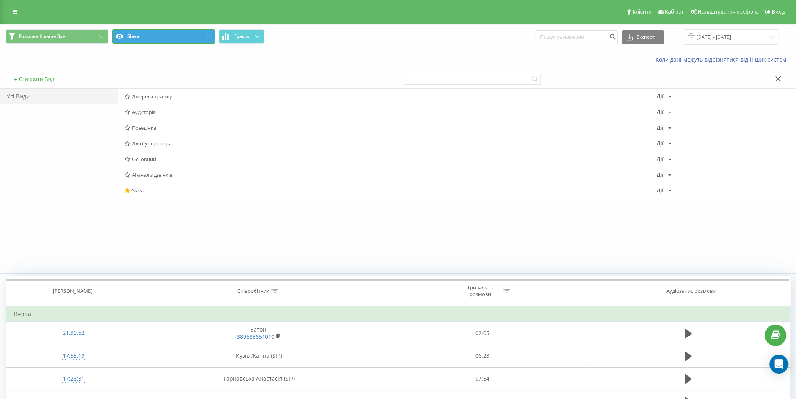
click at [182, 36] on button "Slava" at bounding box center [163, 36] width 103 height 14
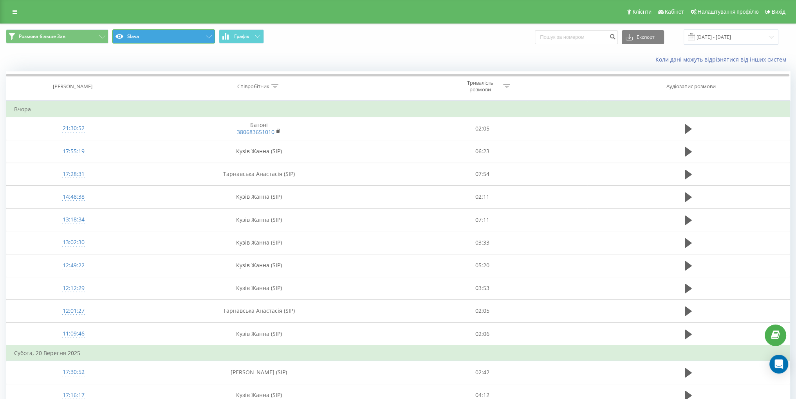
click at [182, 36] on button "Slava" at bounding box center [163, 36] width 103 height 14
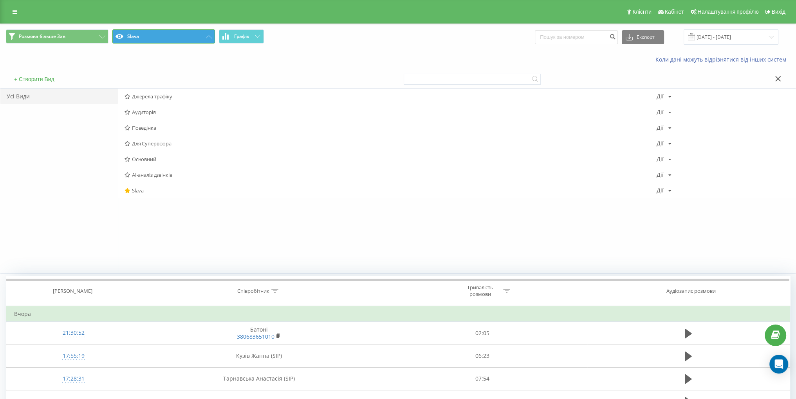
click at [186, 35] on button "Slava" at bounding box center [163, 36] width 103 height 14
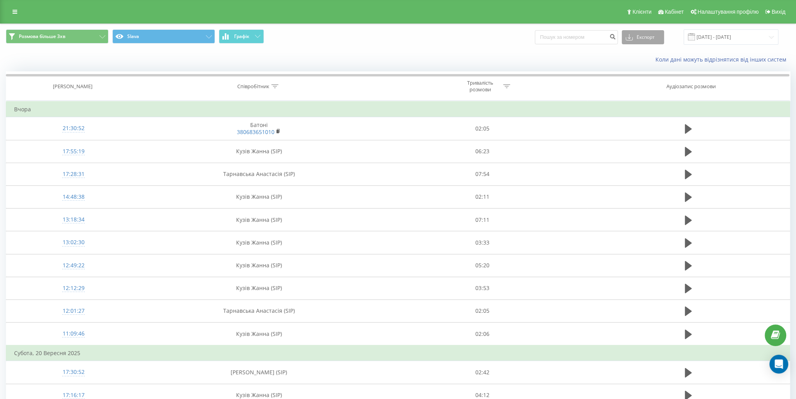
click at [647, 38] on button "Експорт" at bounding box center [643, 37] width 42 height 14
click at [640, 81] on span ".xlsx" at bounding box center [634, 79] width 11 height 7
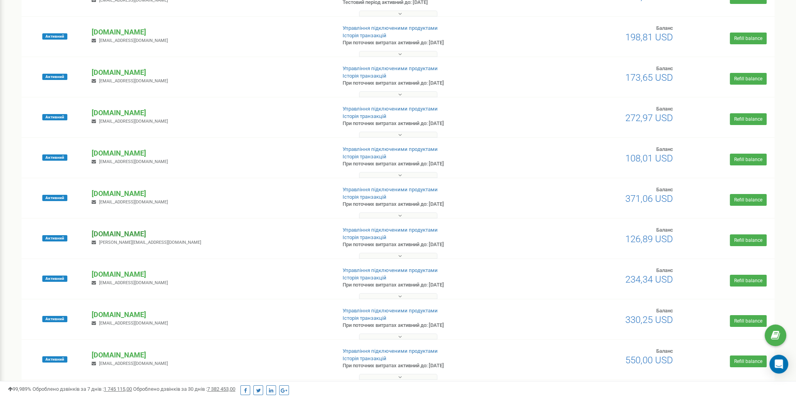
scroll to position [157, 0]
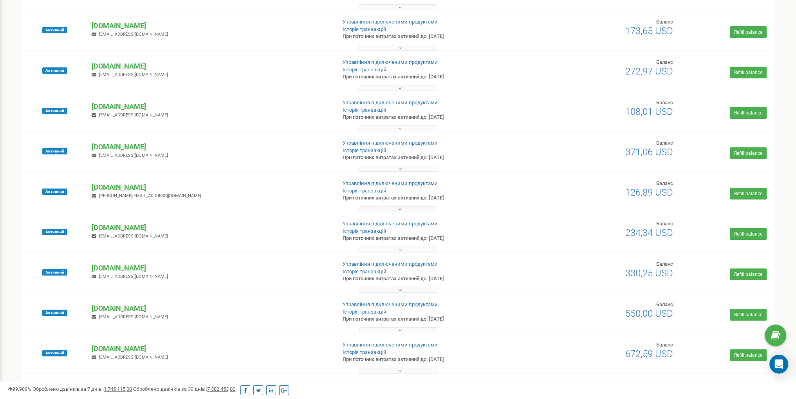
click at [383, 126] on div at bounding box center [398, 127] width 749 height 8
click at [383, 127] on button at bounding box center [398, 128] width 78 height 6
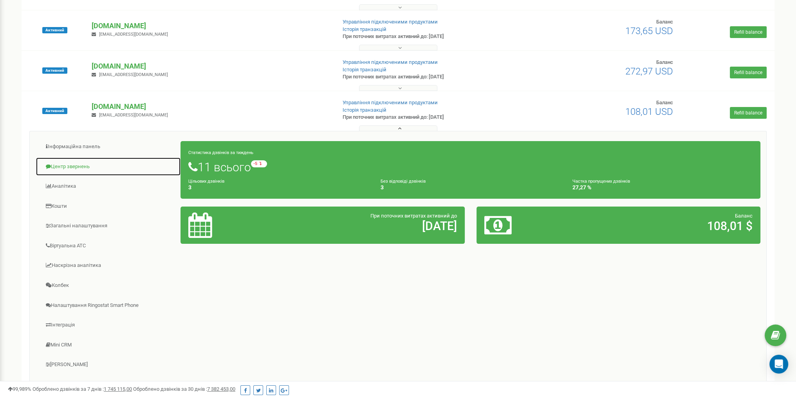
click at [89, 163] on link "Центр звернень" at bounding box center [108, 166] width 145 height 19
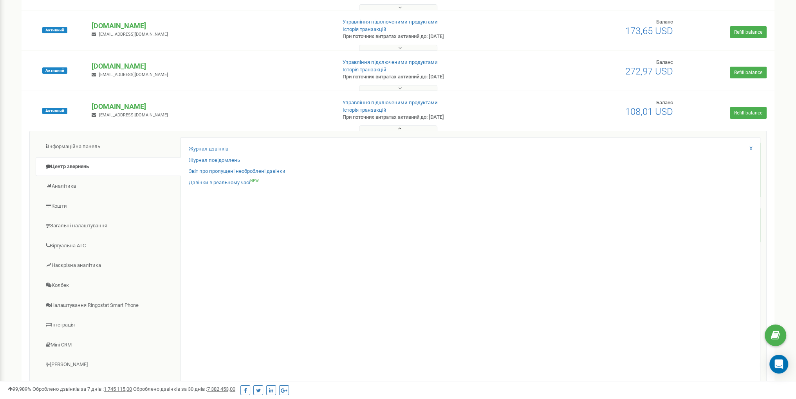
click at [382, 129] on button at bounding box center [398, 128] width 78 height 6
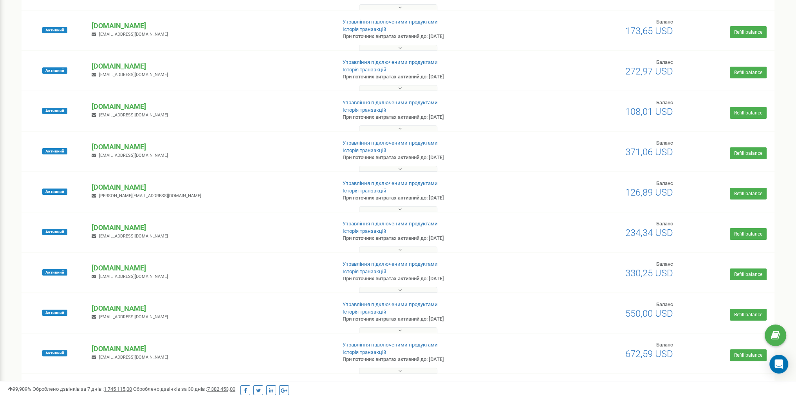
click at [385, 288] on button at bounding box center [398, 290] width 78 height 6
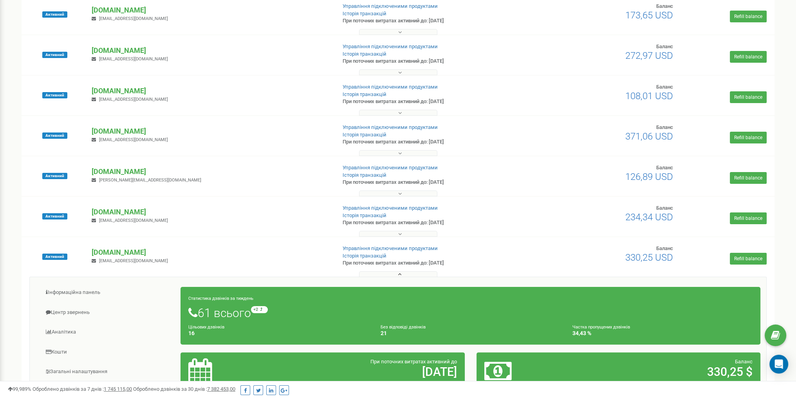
scroll to position [235, 0]
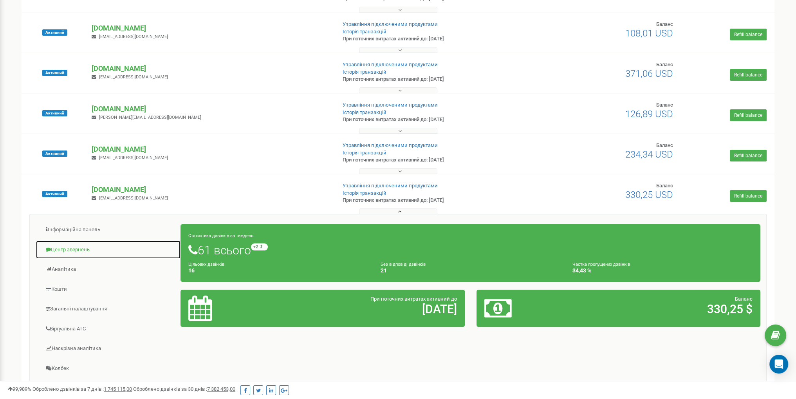
drag, startPoint x: 89, startPoint y: 248, endPoint x: 74, endPoint y: 248, distance: 14.9
click at [74, 248] on link "Центр звернень" at bounding box center [108, 249] width 145 height 19
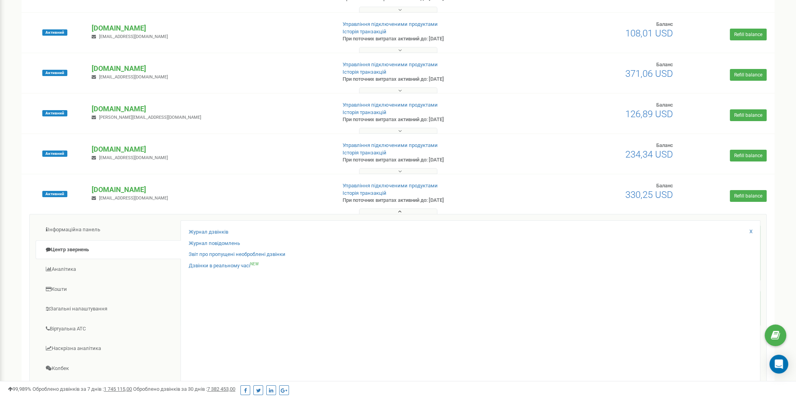
drag, startPoint x: 215, startPoint y: 232, endPoint x: 227, endPoint y: 237, distance: 12.9
click at [227, 237] on div "Журнал дзвінків" at bounding box center [471, 233] width 564 height 11
click at [404, 213] on button at bounding box center [398, 211] width 78 height 6
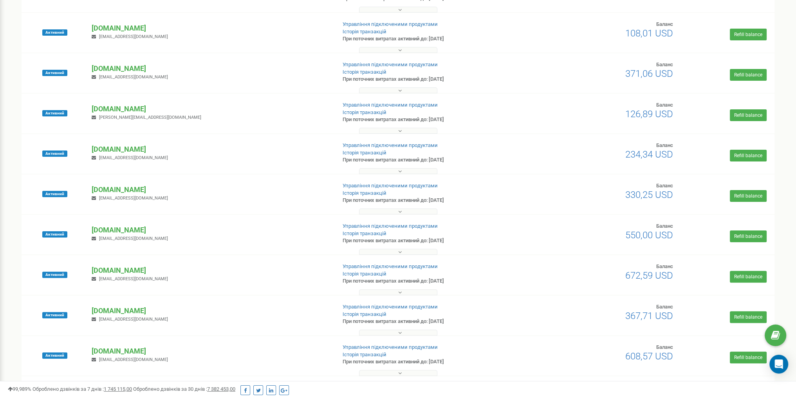
click at [397, 170] on button at bounding box center [398, 171] width 78 height 6
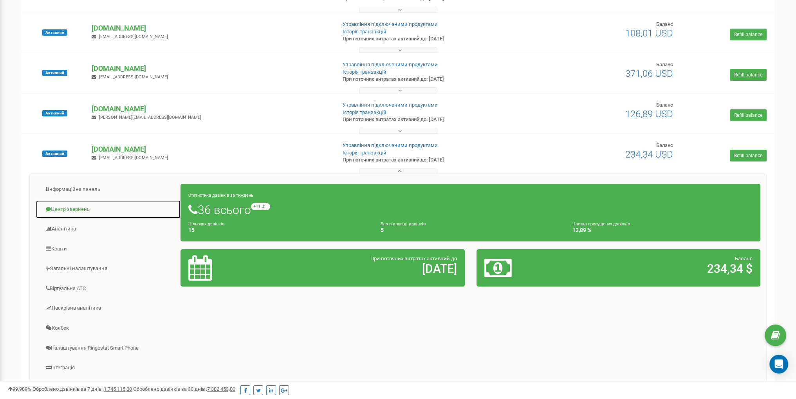
click at [85, 210] on link "Центр звернень" at bounding box center [108, 209] width 145 height 19
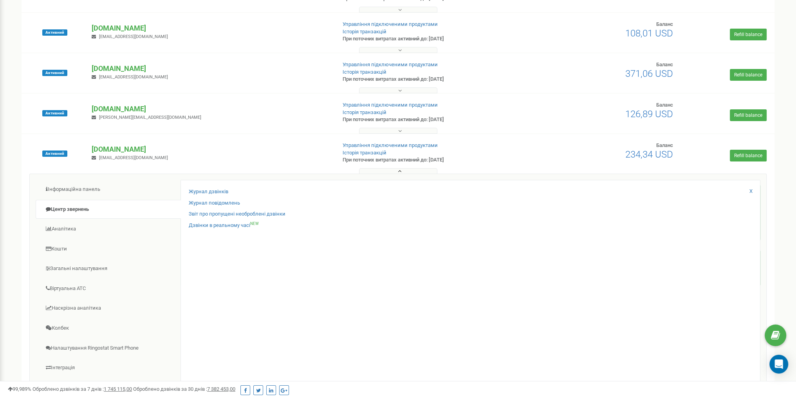
click at [405, 173] on button at bounding box center [398, 171] width 78 height 6
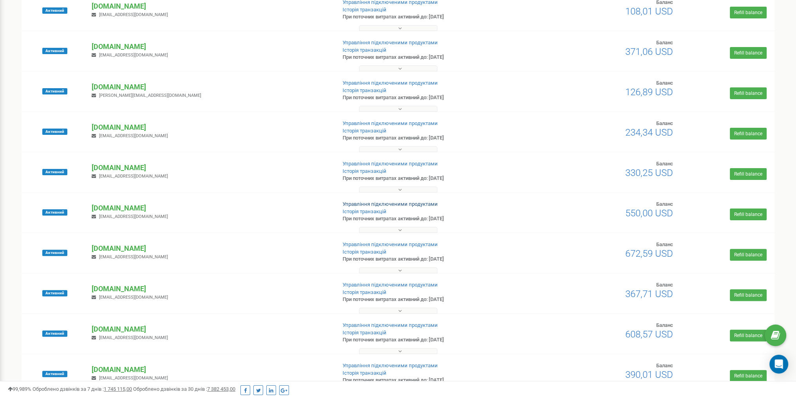
scroll to position [313, 0]
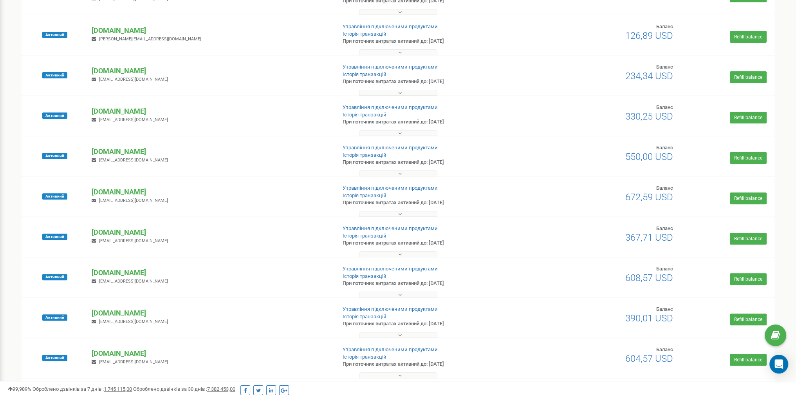
click at [405, 258] on div "Активний fomich-main.booking katasnky@gmail.com Управління підключеними продукт…" at bounding box center [398, 277] width 753 height 40
click at [406, 254] on button at bounding box center [398, 254] width 78 height 6
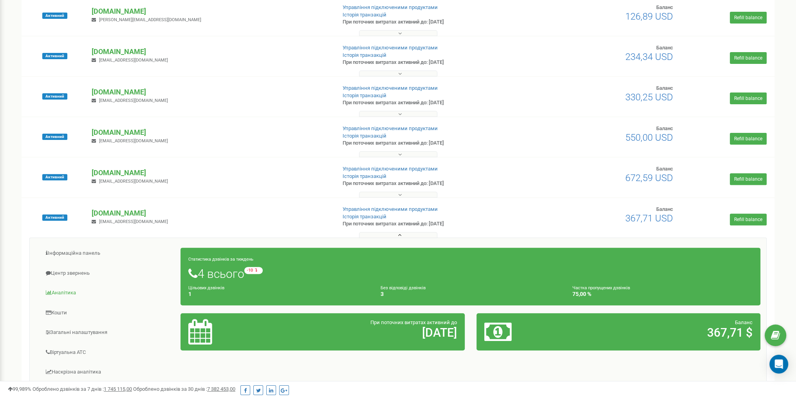
scroll to position [392, 0]
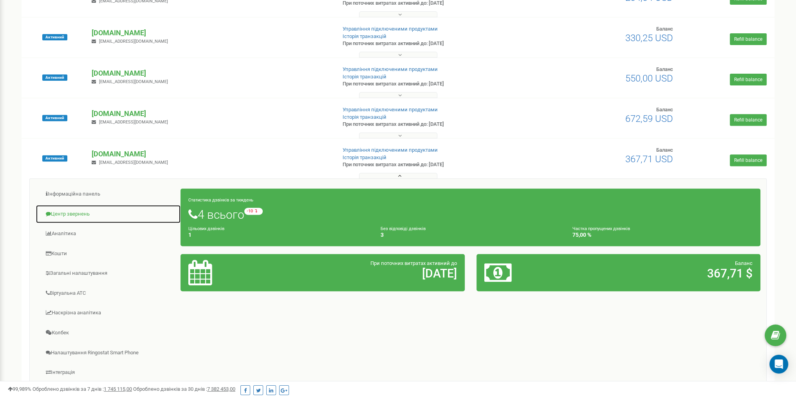
click at [72, 215] on link "Центр звернень" at bounding box center [108, 213] width 145 height 19
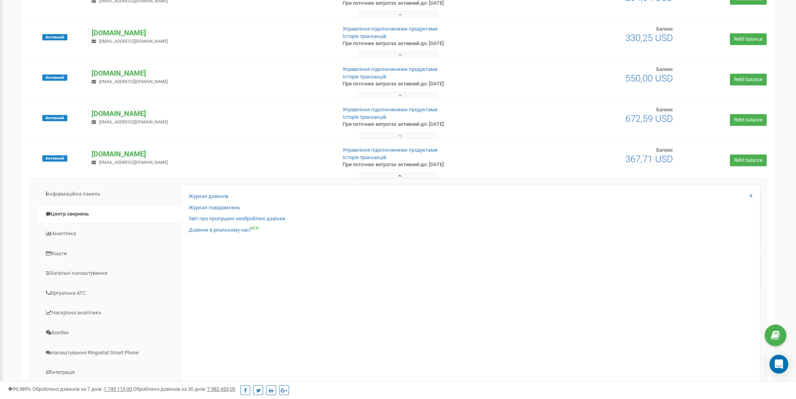
click at [410, 173] on button at bounding box center [398, 176] width 78 height 6
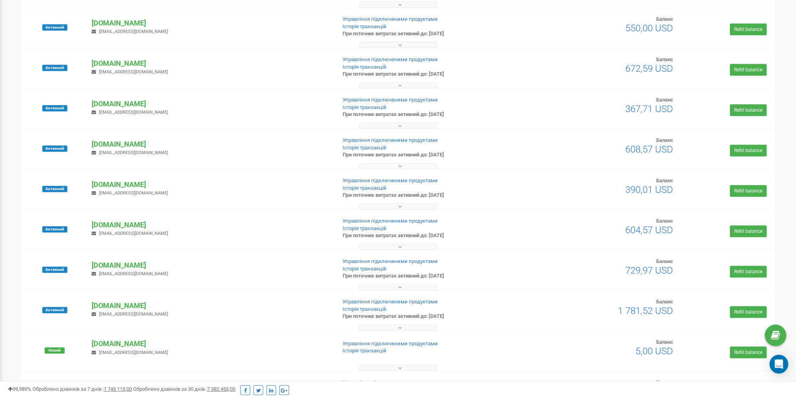
scroll to position [459, 0]
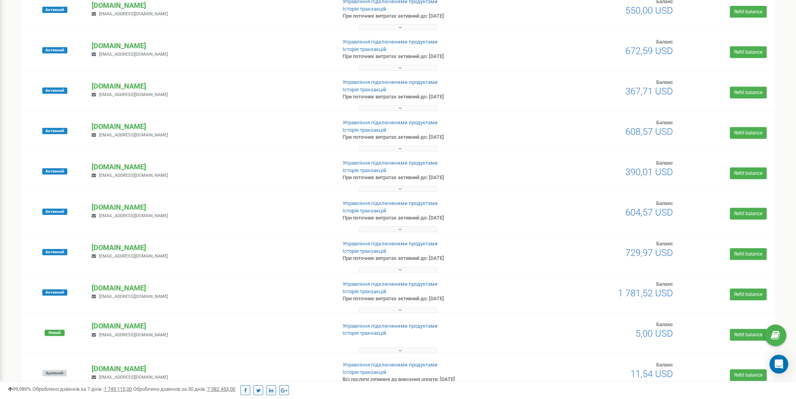
click at [398, 269] on button at bounding box center [398, 269] width 78 height 6
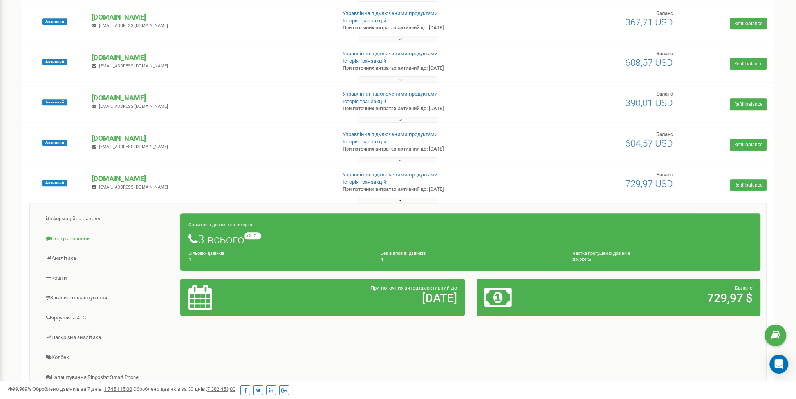
scroll to position [538, 0]
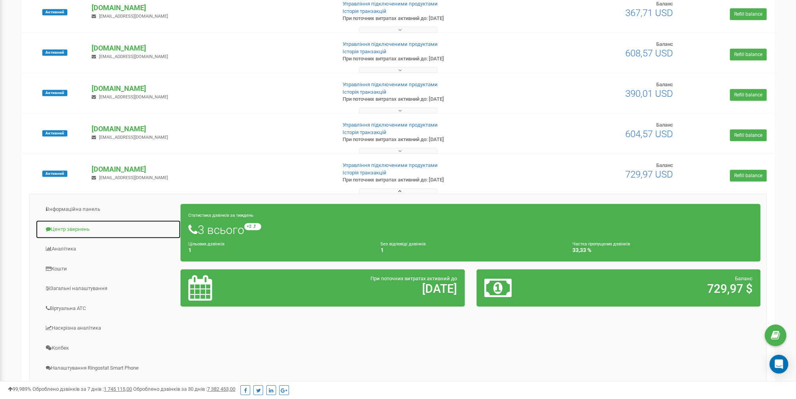
click at [71, 228] on link "Центр звернень" at bounding box center [108, 229] width 145 height 19
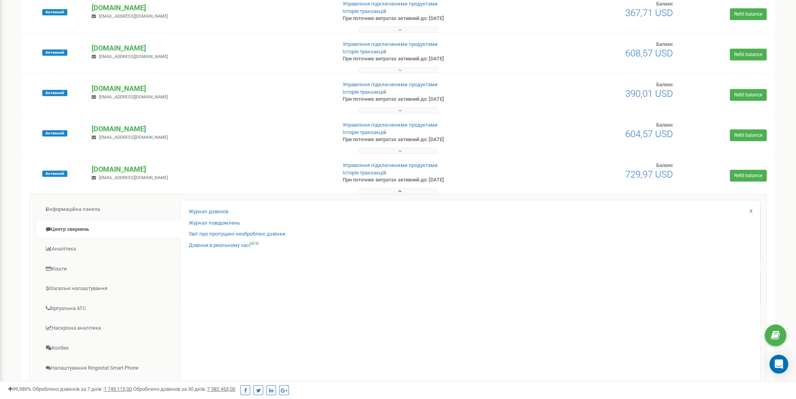
click at [398, 150] on icon at bounding box center [400, 150] width 4 height 5
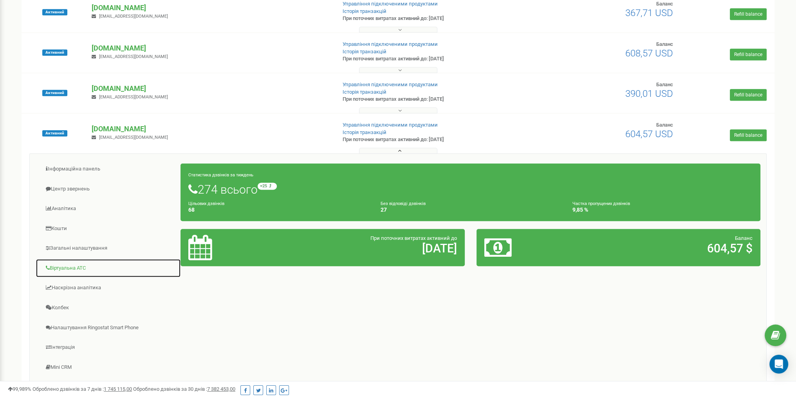
click at [88, 269] on link "Віртуальна АТС" at bounding box center [108, 268] width 145 height 19
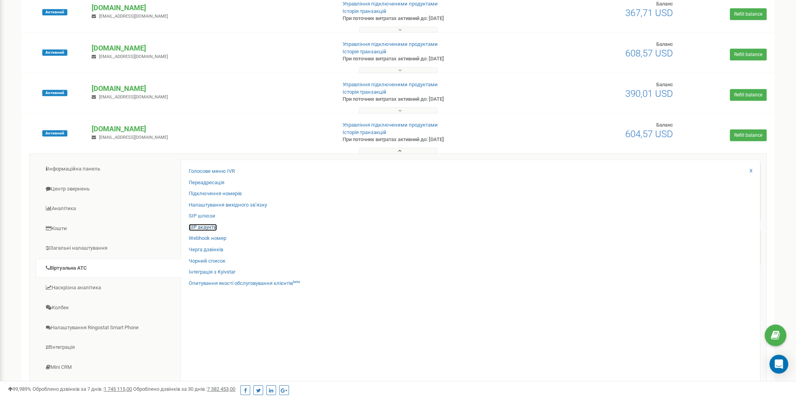
drag, startPoint x: 206, startPoint y: 215, endPoint x: 196, endPoint y: 226, distance: 15.0
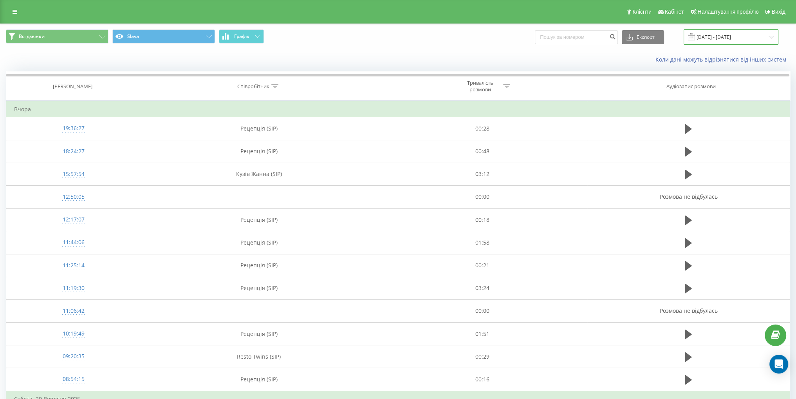
click at [739, 35] on input "[DATE] - [DATE]" at bounding box center [731, 36] width 95 height 15
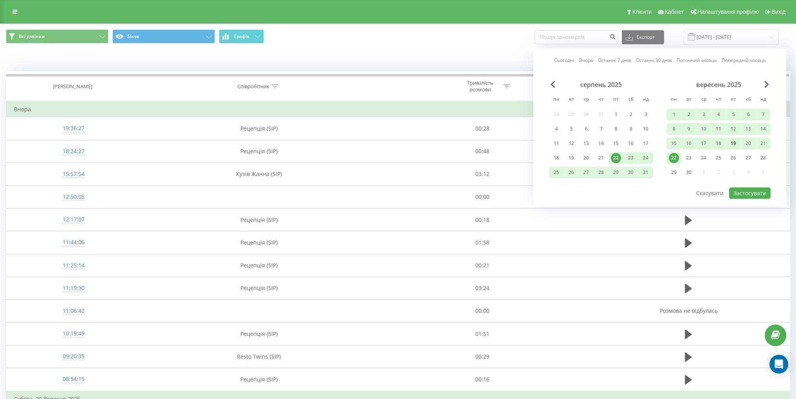
click at [736, 141] on div "19" at bounding box center [734, 143] width 10 height 10
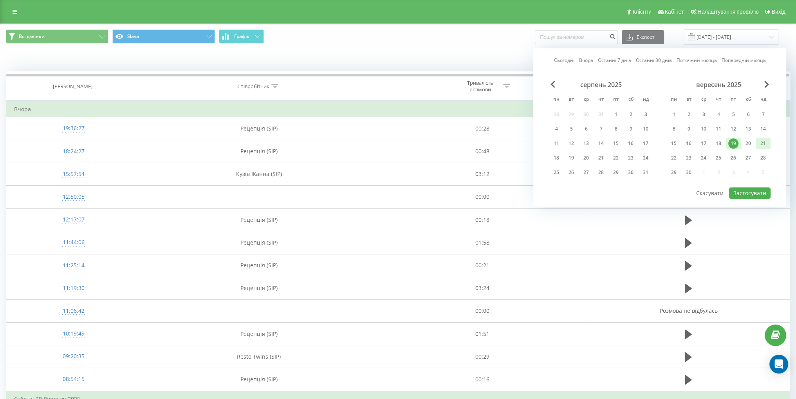
click at [764, 145] on div "21" at bounding box center [763, 143] width 10 height 10
click at [744, 190] on button "Застосувати" at bounding box center [750, 192] width 42 height 11
type input "[DATE] - [DATE]"
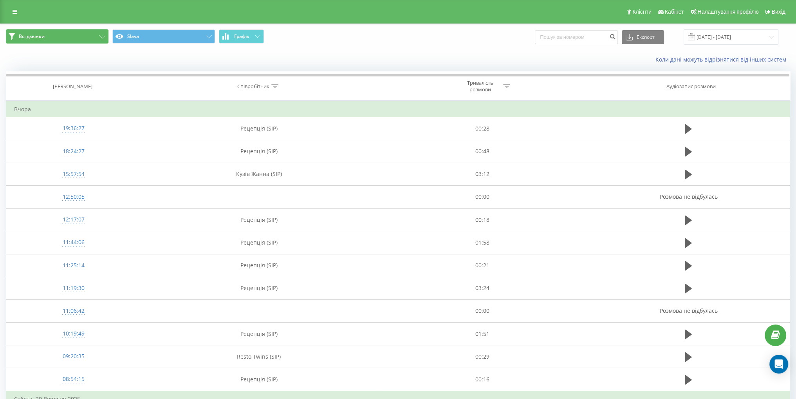
click at [55, 36] on button "Всі дзвінки" at bounding box center [57, 36] width 103 height 14
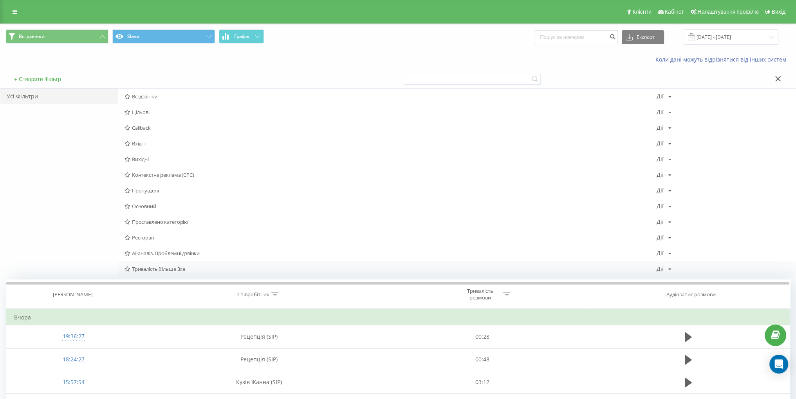
click at [183, 269] on span "Тривалість більше 3хв" at bounding box center [391, 268] width 532 height 5
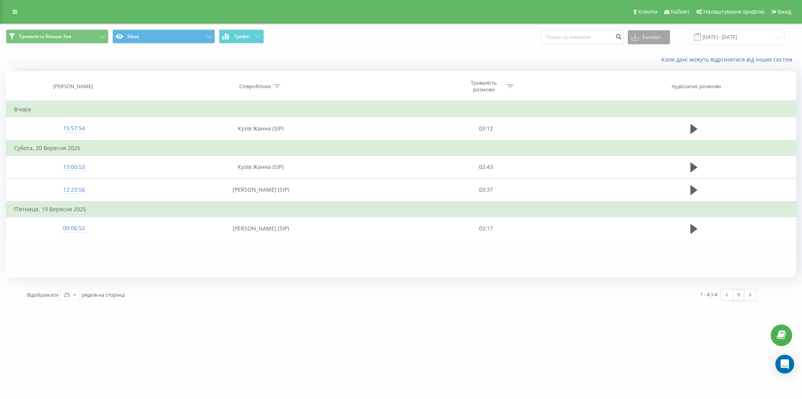
click at [658, 35] on button "Експорт" at bounding box center [649, 37] width 42 height 14
click at [652, 75] on div ".xlsx" at bounding box center [649, 80] width 42 height 14
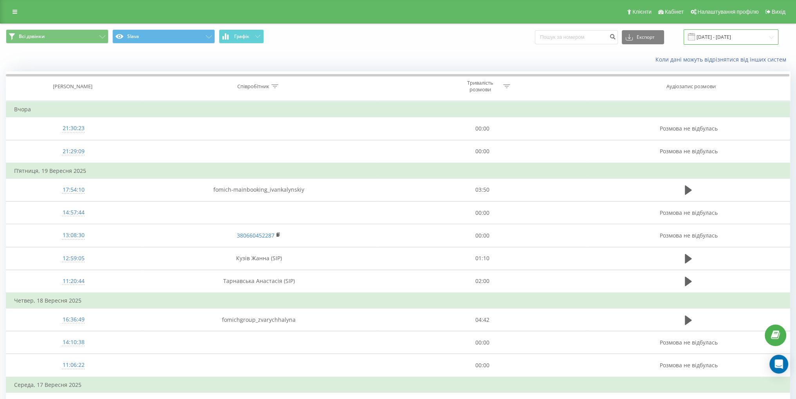
click at [731, 33] on input "[DATE] - [DATE]" at bounding box center [731, 36] width 95 height 15
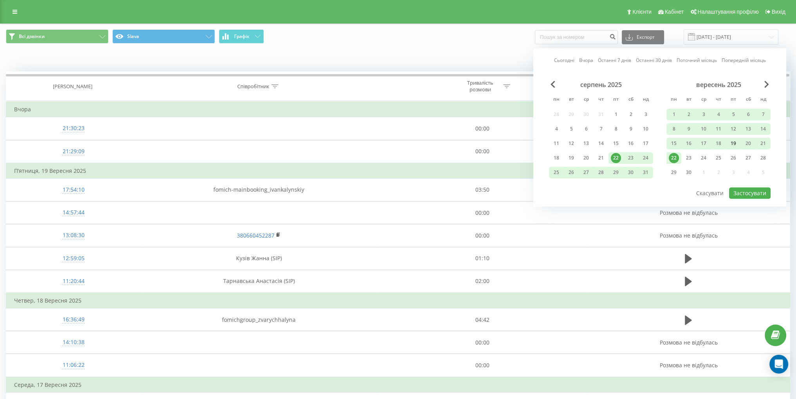
click at [736, 142] on div "19" at bounding box center [734, 143] width 10 height 10
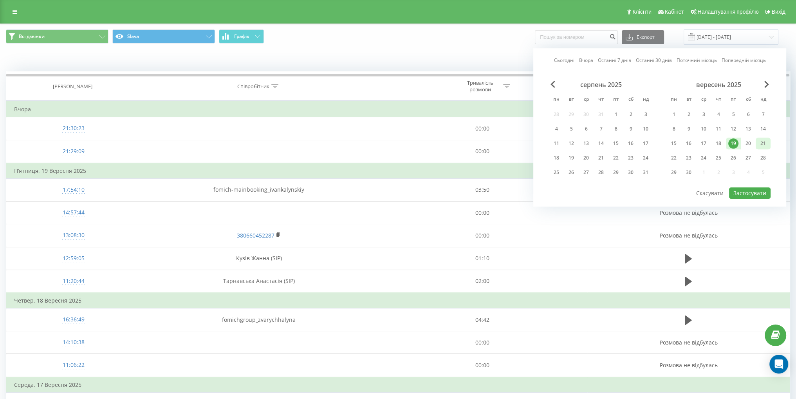
click at [759, 146] on div "21" at bounding box center [763, 143] width 10 height 10
click at [751, 199] on div "Сьогодні Вчора Останні 7 днів Останні 30 днів Поточний місяць Попередній місяць…" at bounding box center [659, 127] width 253 height 158
click at [754, 190] on button "Застосувати" at bounding box center [750, 192] width 42 height 11
type input "[DATE] - [DATE]"
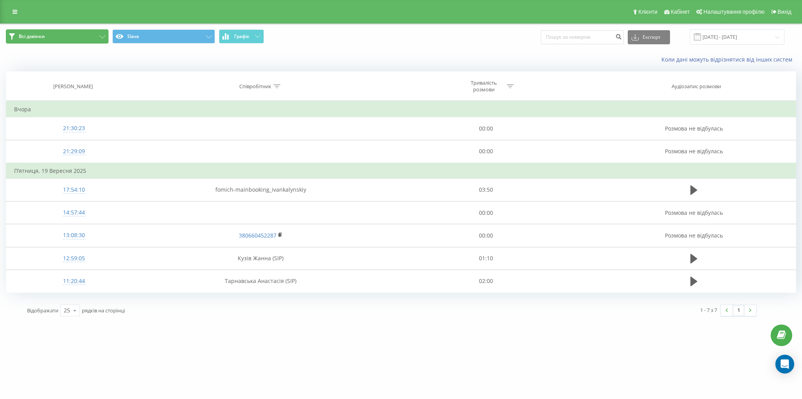
click at [71, 36] on button "Всі дзвінки" at bounding box center [57, 36] width 103 height 14
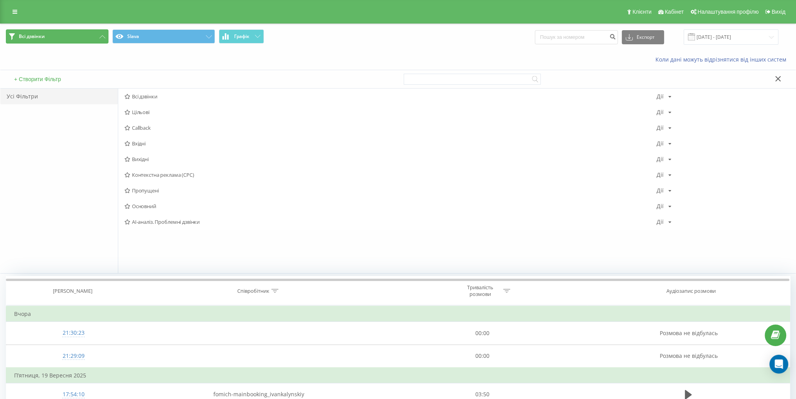
click at [70, 35] on button "Всі дзвінки" at bounding box center [57, 36] width 103 height 14
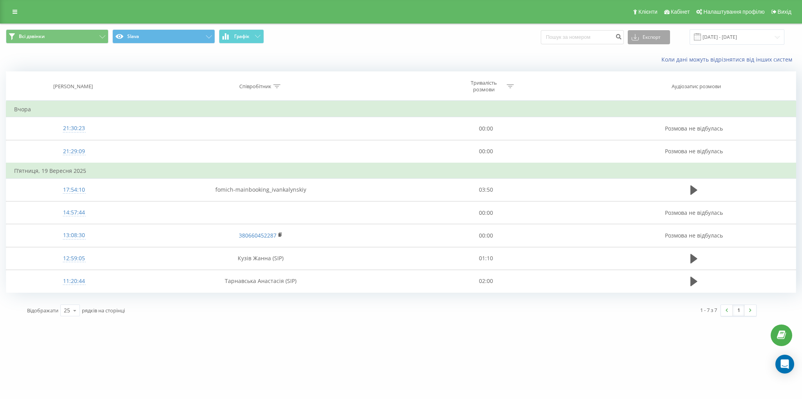
click at [660, 40] on button "Експорт" at bounding box center [649, 37] width 42 height 14
click at [656, 83] on div ".xlsx" at bounding box center [649, 80] width 42 height 14
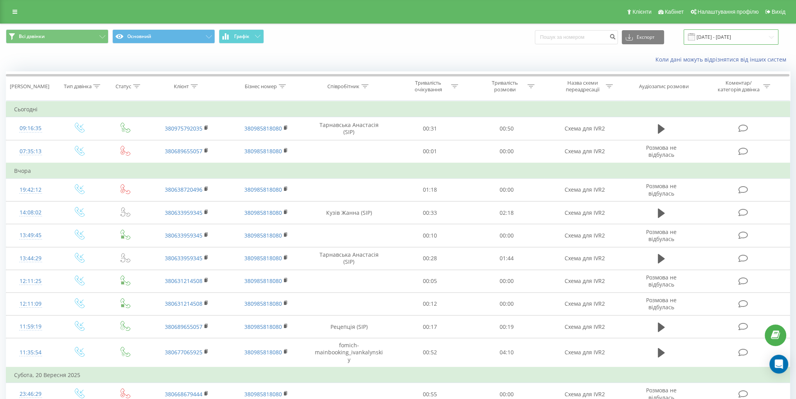
click at [718, 37] on input "[DATE] - [DATE]" at bounding box center [731, 36] width 95 height 15
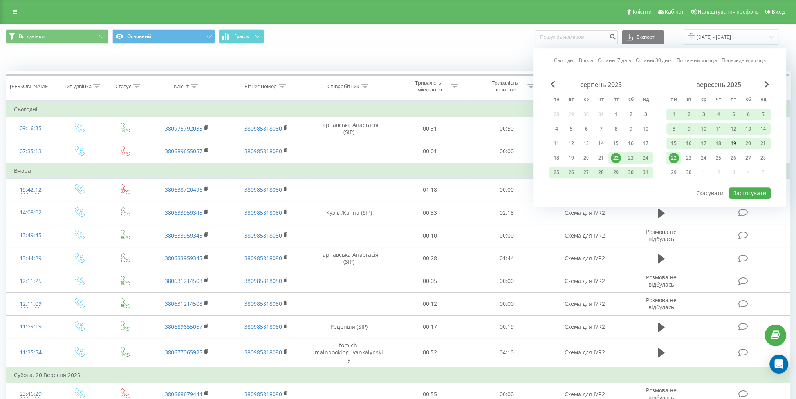
click at [734, 141] on div "19" at bounding box center [734, 143] width 10 height 10
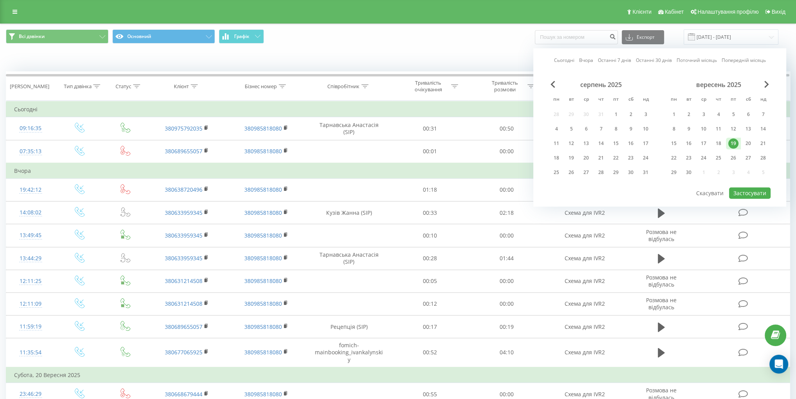
click at [765, 148] on div "вересень 2025 пн вт ср чт пт сб нд 1 2 3 4 5 6 7 8 9 10 11 12 13 14 15 16 17 18…" at bounding box center [719, 131] width 104 height 100
click at [765, 145] on div "21" at bounding box center [763, 143] width 10 height 10
drag, startPoint x: 751, startPoint y: 183, endPoint x: 750, endPoint y: 189, distance: 6.3
click at [750, 183] on div "серпень 2025 пн вт ср чт пт сб нд 28 29 30 31 1 2 3 4 5 6 7 8 9 10 11 12 13 14 …" at bounding box center [660, 134] width 222 height 106
click at [750, 193] on button "Застосувати" at bounding box center [750, 192] width 42 height 11
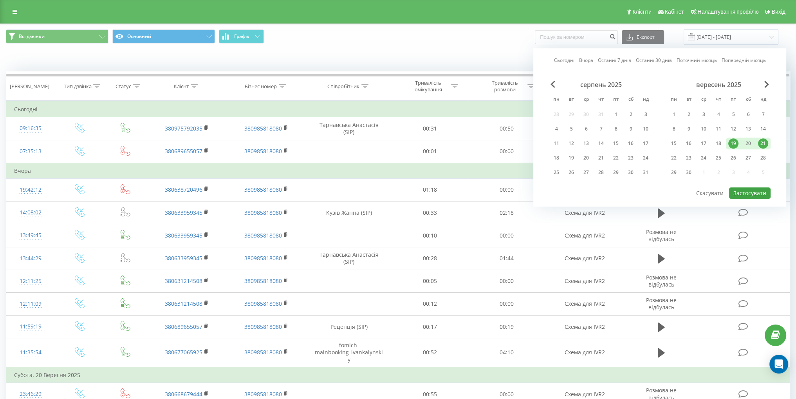
type input "[DATE] - [DATE]"
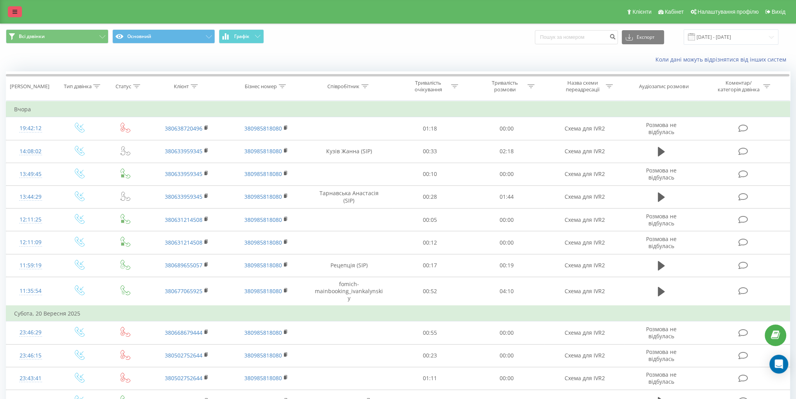
click at [14, 9] on icon at bounding box center [15, 11] width 5 height 5
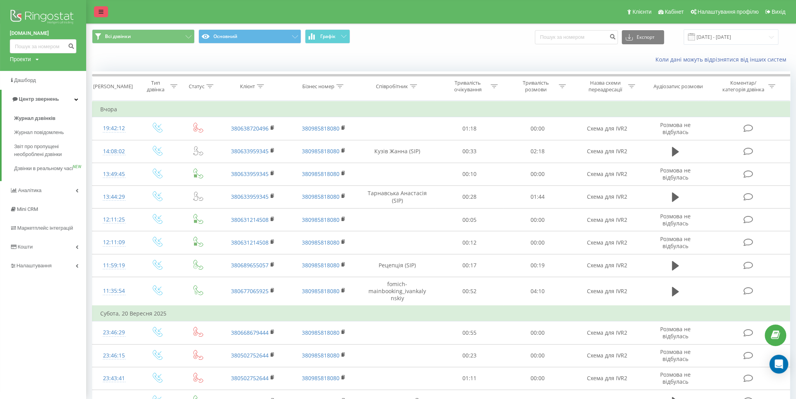
click at [103, 14] on link at bounding box center [101, 11] width 14 height 11
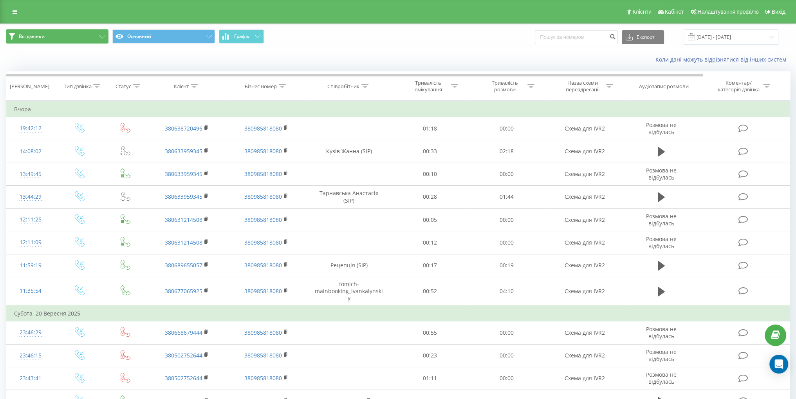
click at [55, 35] on button "Всі дзвінки" at bounding box center [57, 36] width 103 height 14
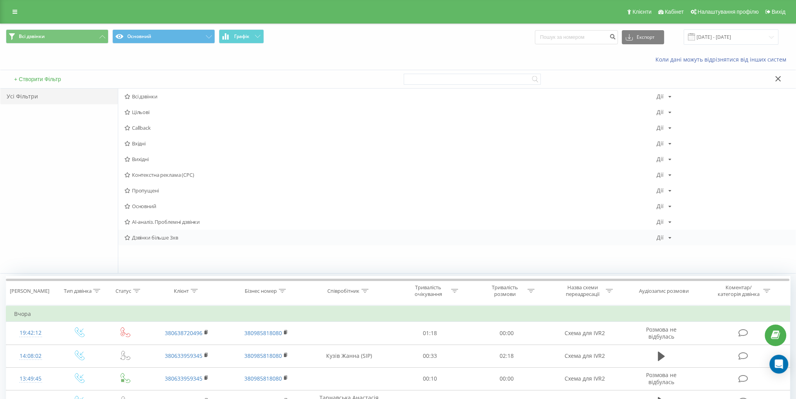
click at [172, 235] on span "Дзвінки більше 3хв" at bounding box center [391, 237] width 532 height 5
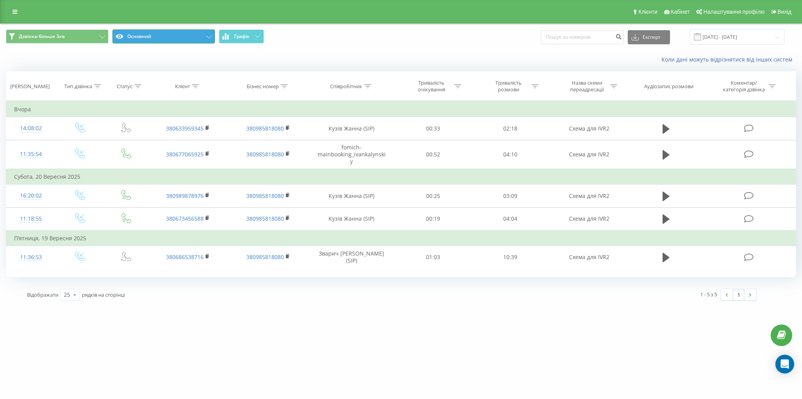
click at [158, 38] on button "Основний" at bounding box center [163, 36] width 103 height 14
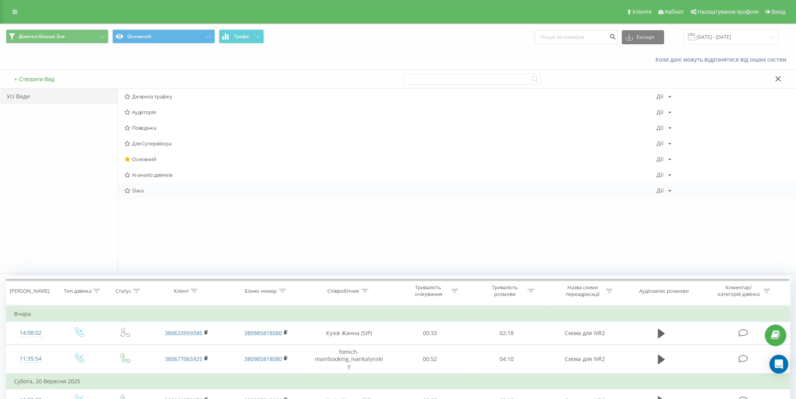
click at [154, 189] on span "Slava" at bounding box center [391, 190] width 532 height 5
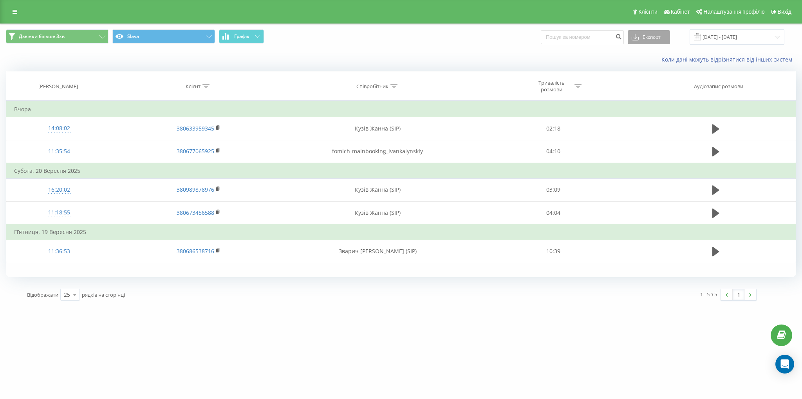
click at [649, 41] on button "Експорт" at bounding box center [649, 37] width 42 height 14
click at [653, 81] on div ".xlsx" at bounding box center [649, 80] width 42 height 14
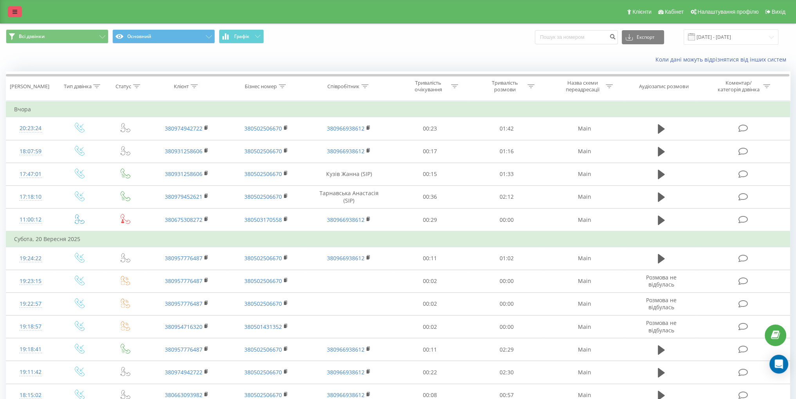
click at [12, 12] on link at bounding box center [15, 11] width 14 height 11
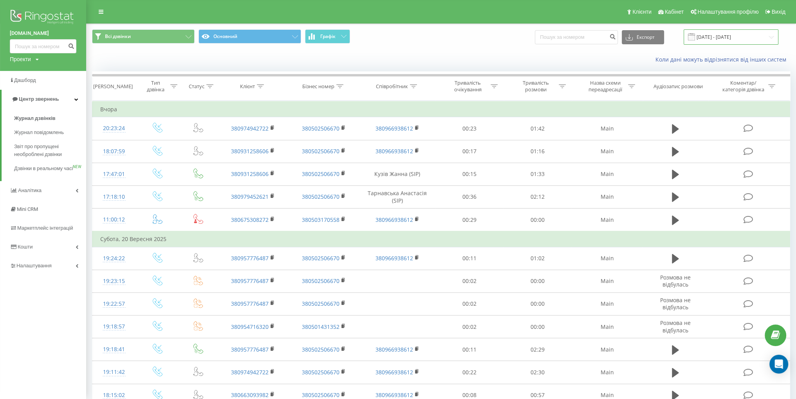
click at [713, 34] on input "[DATE] - [DATE]" at bounding box center [731, 36] width 95 height 15
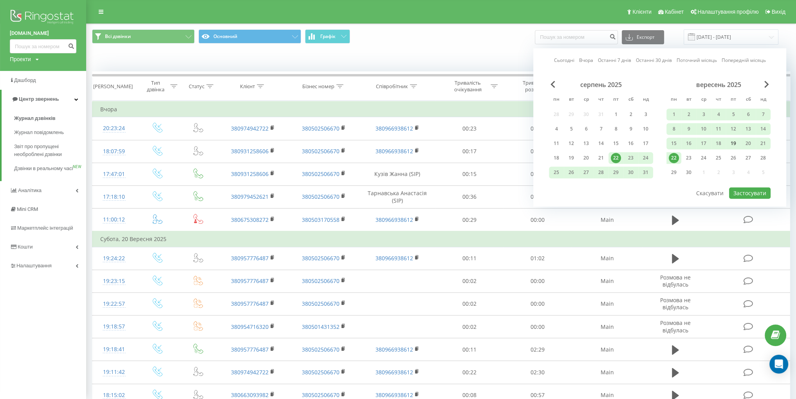
click at [738, 143] on div "19" at bounding box center [734, 143] width 10 height 10
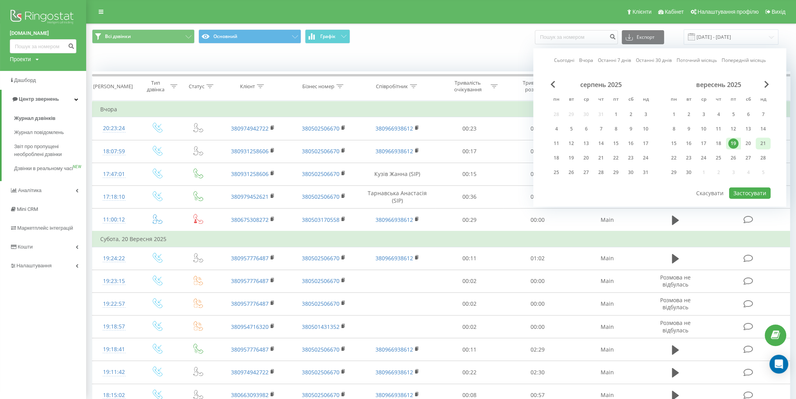
click at [760, 140] on div "21" at bounding box center [763, 143] width 10 height 10
click at [745, 187] on button "Застосувати" at bounding box center [750, 192] width 42 height 11
type input "[DATE] - [DATE]"
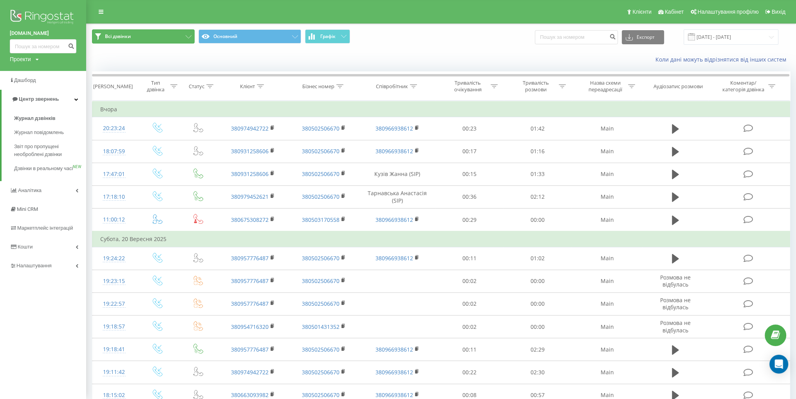
click at [147, 32] on button "Всі дзвінки" at bounding box center [143, 36] width 103 height 14
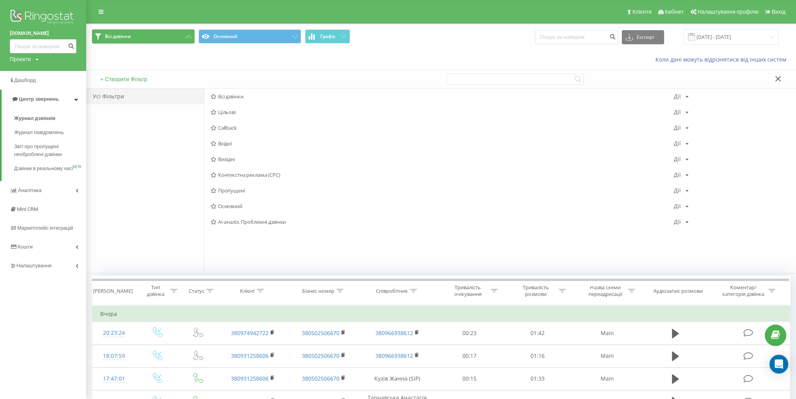
click at [179, 33] on button "Всі дзвінки" at bounding box center [143, 36] width 103 height 14
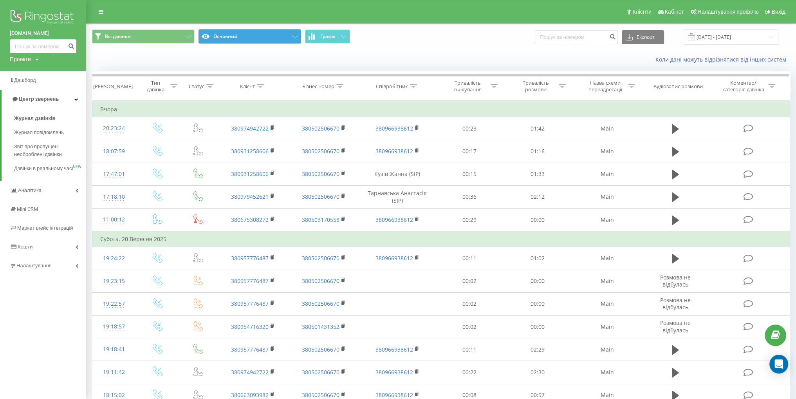
click at [231, 35] on button "Основний" at bounding box center [250, 36] width 103 height 14
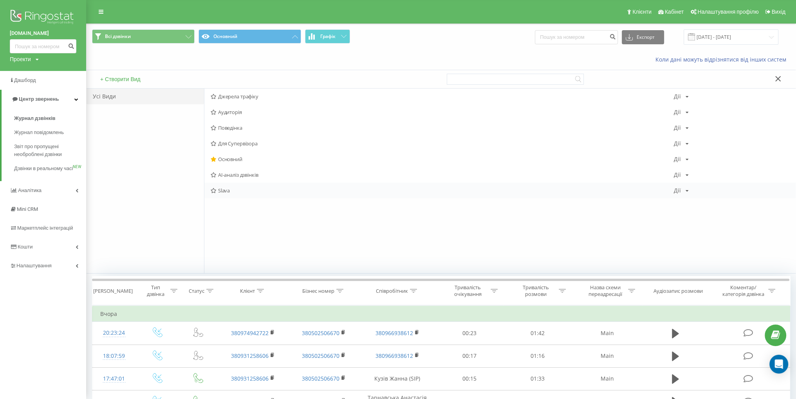
click at [238, 188] on span "Slava" at bounding box center [442, 190] width 463 height 5
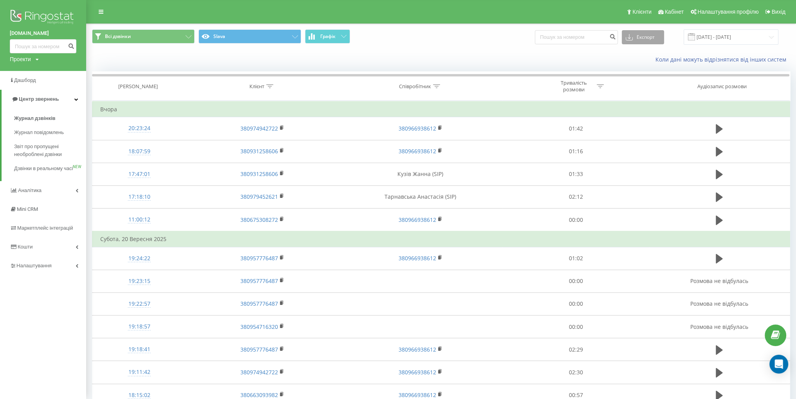
click at [656, 36] on button "Експорт" at bounding box center [643, 37] width 42 height 14
click at [649, 79] on div ".xlsx" at bounding box center [643, 80] width 42 height 14
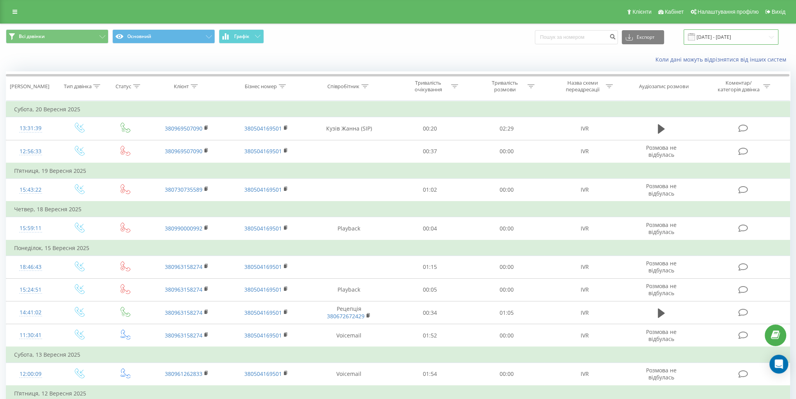
click at [724, 42] on input "[DATE] - [DATE]" at bounding box center [731, 36] width 95 height 15
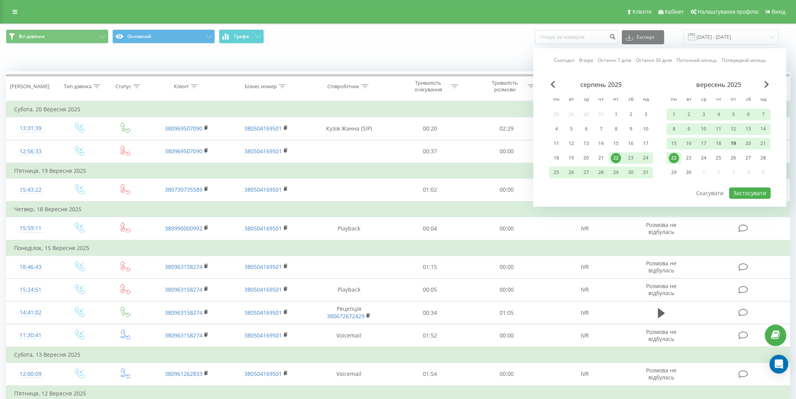
click at [734, 143] on div "19" at bounding box center [734, 143] width 10 height 10
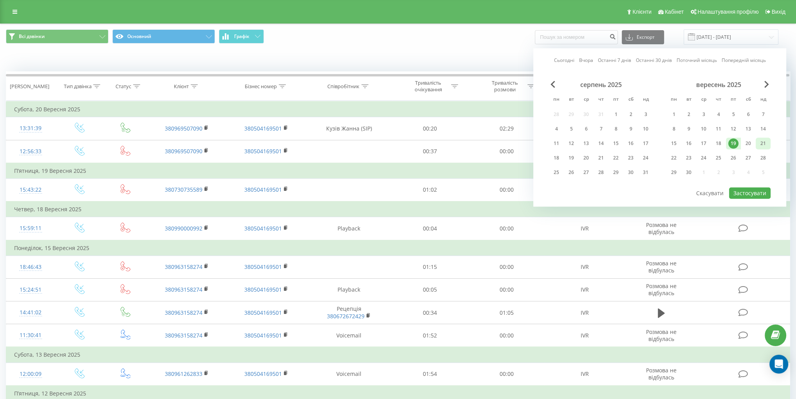
click at [760, 139] on div "21" at bounding box center [763, 143] width 10 height 10
click at [743, 192] on button "Застосувати" at bounding box center [750, 192] width 42 height 11
type input "[DATE] - [DATE]"
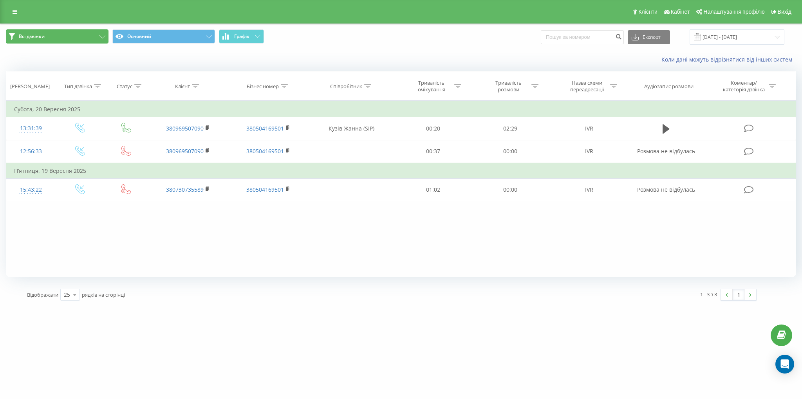
click at [78, 37] on button "Всі дзвінки" at bounding box center [57, 36] width 103 height 14
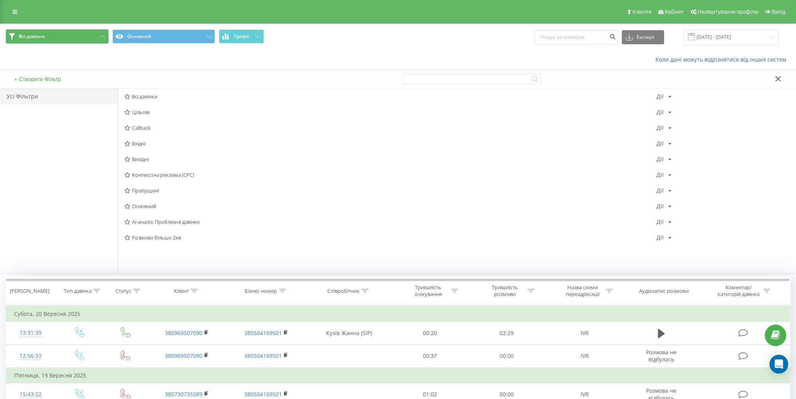
click at [71, 37] on button "Всі дзвінки" at bounding box center [57, 36] width 103 height 14
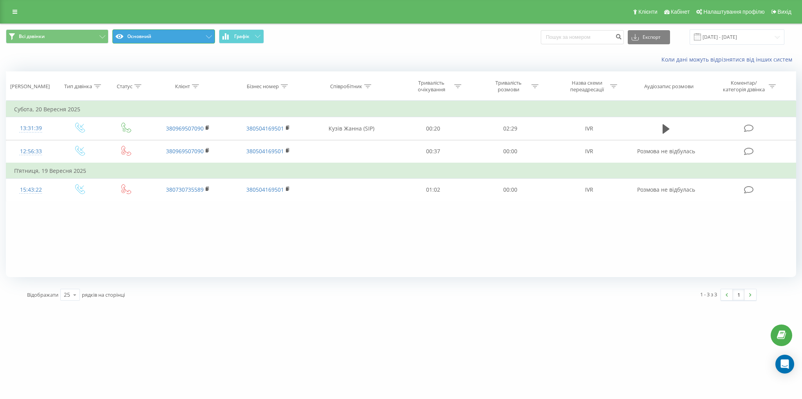
click at [154, 38] on button "Основний" at bounding box center [163, 36] width 103 height 14
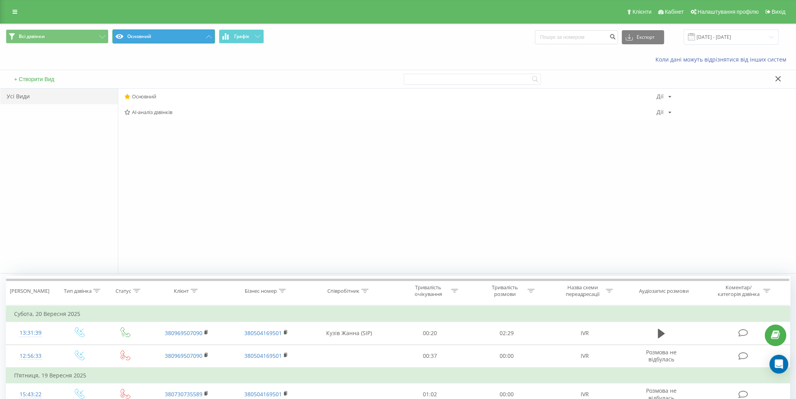
click at [154, 29] on button "Основний" at bounding box center [163, 36] width 103 height 14
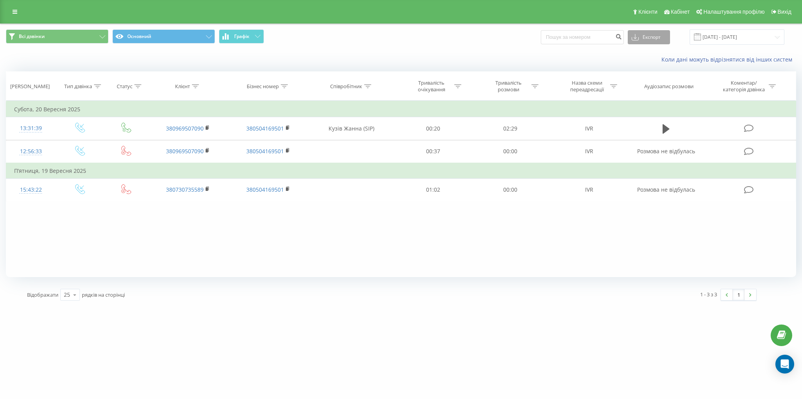
click at [657, 36] on button "Експорт" at bounding box center [649, 37] width 42 height 14
click at [646, 78] on span ".xlsx" at bounding box center [640, 79] width 11 height 7
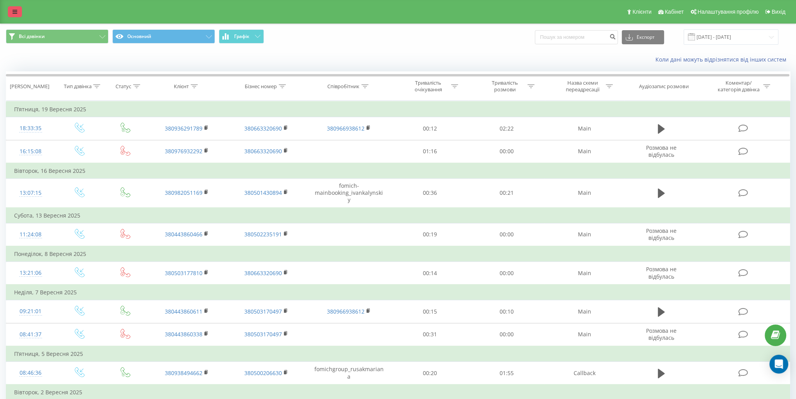
click at [13, 13] on icon at bounding box center [15, 11] width 5 height 5
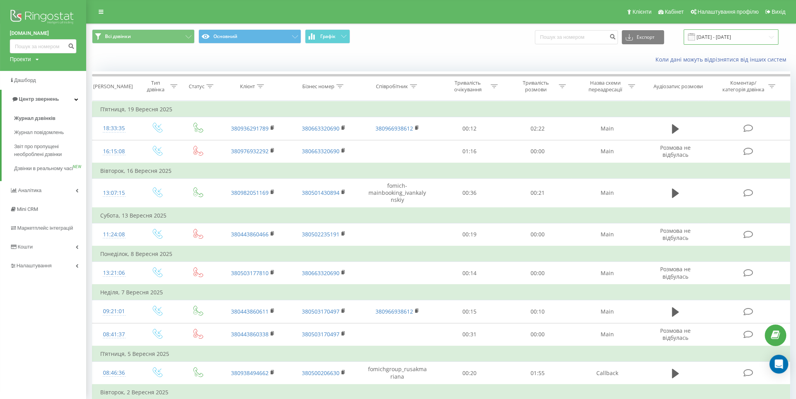
click at [727, 37] on input "22.08.2025 - 22.09.2025" at bounding box center [731, 36] width 95 height 15
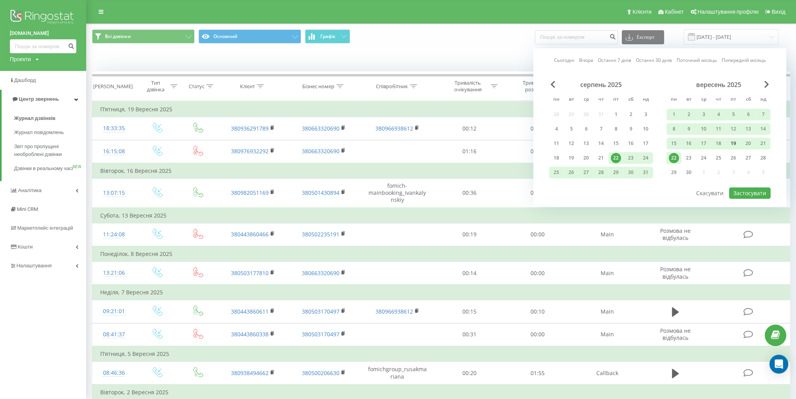
click at [736, 139] on div "19" at bounding box center [734, 143] width 10 height 10
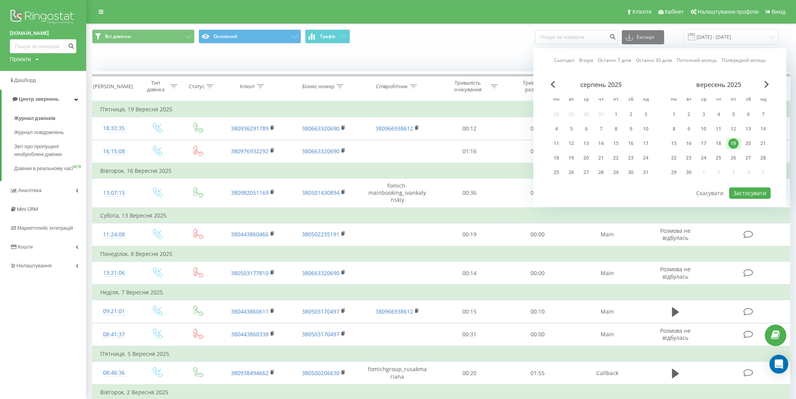
drag, startPoint x: 765, startPoint y: 141, endPoint x: 757, endPoint y: 183, distance: 42.7
click at [765, 141] on div "21" at bounding box center [763, 143] width 10 height 10
click at [758, 190] on button "Застосувати" at bounding box center [750, 192] width 42 height 11
type input "19.09.2025 - 21.09.2025"
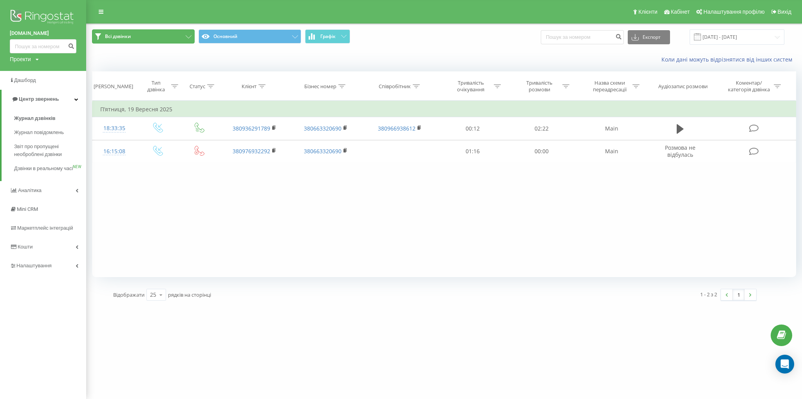
click at [145, 33] on button "Всі дзвінки" at bounding box center [143, 36] width 103 height 14
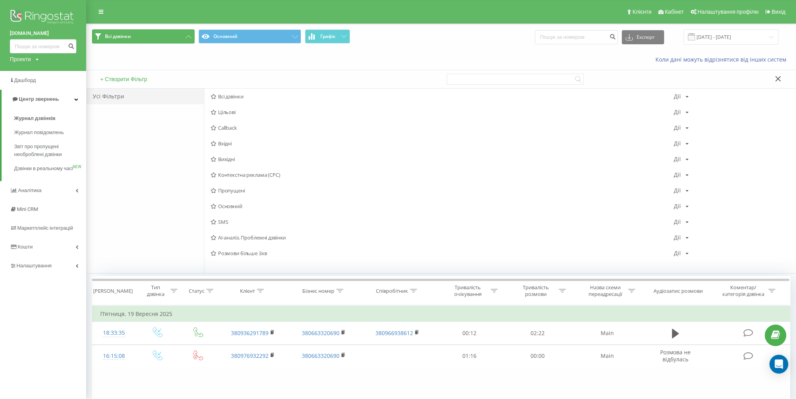
click at [147, 32] on button "Всі дзвінки" at bounding box center [143, 36] width 103 height 14
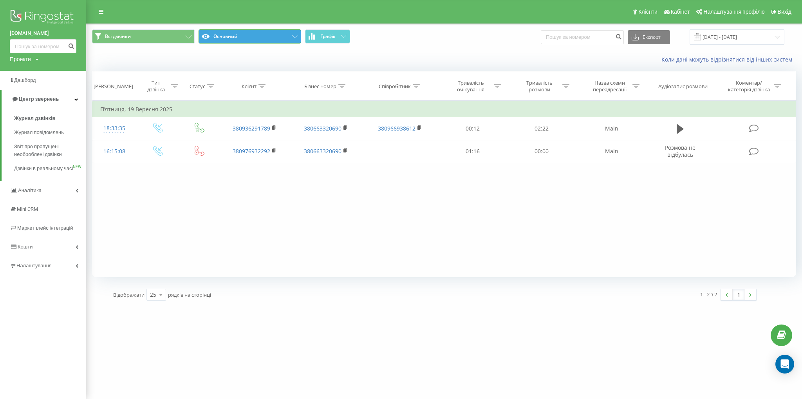
click at [235, 37] on button "Основний" at bounding box center [250, 36] width 103 height 14
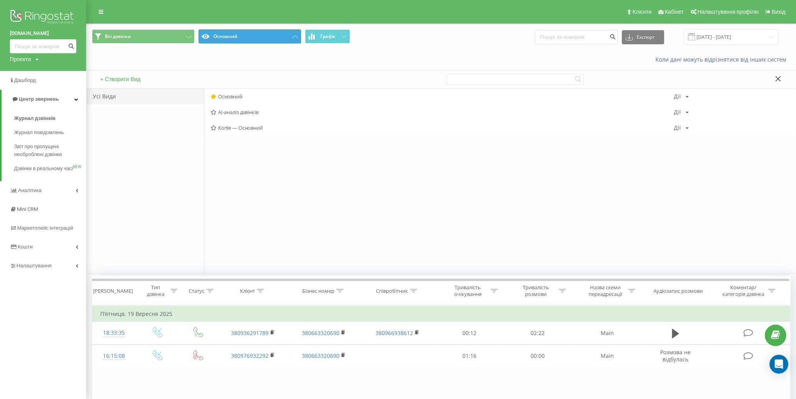
click at [235, 37] on button "Основний" at bounding box center [250, 36] width 103 height 14
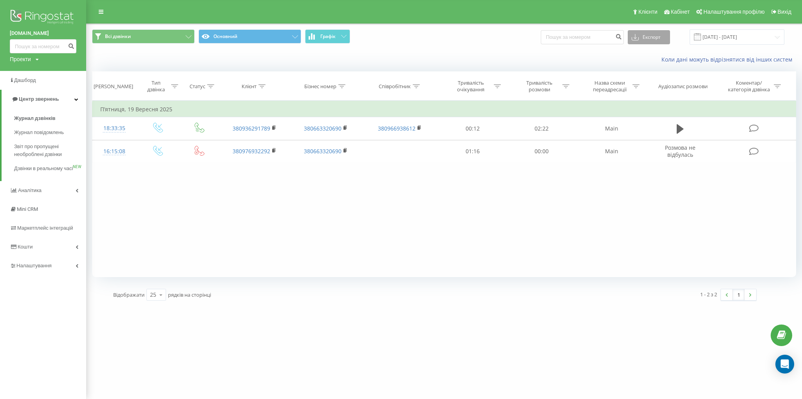
click at [649, 34] on button "Експорт" at bounding box center [649, 37] width 42 height 14
click at [660, 79] on div ".xlsx" at bounding box center [649, 80] width 42 height 14
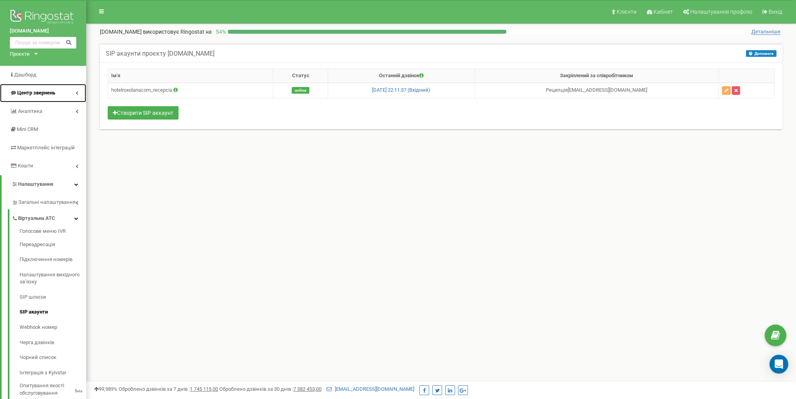
click at [44, 90] on span "Центр звернень" at bounding box center [36, 93] width 38 height 6
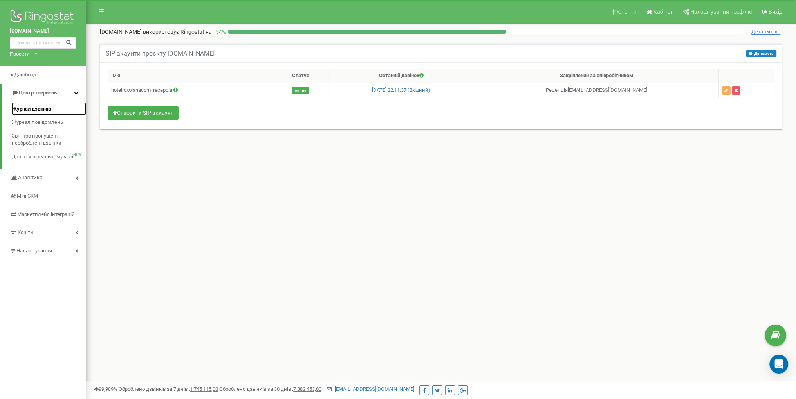
click at [45, 110] on span "Журнал дзвінків" at bounding box center [31, 108] width 39 height 7
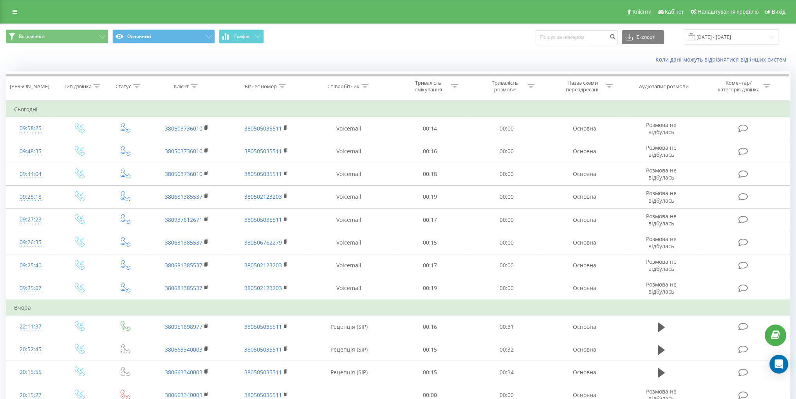
click at [7, 14] on div "Клієнти Кабінет Налаштування профілю Вихід" at bounding box center [398, 12] width 796 height 24
click at [14, 10] on icon at bounding box center [15, 11] width 5 height 5
